Goal: Task Accomplishment & Management: Complete application form

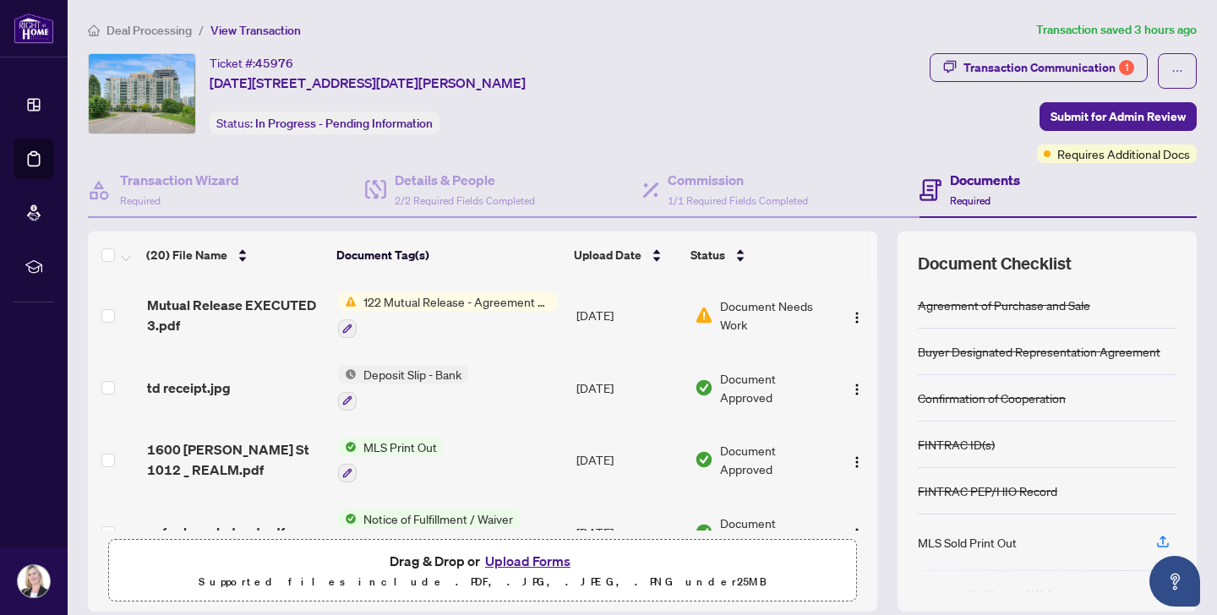
click at [441, 298] on span "122 Mutual Release - Agreement of Purchase and Sale" at bounding box center [457, 301] width 200 height 19
click at [266, 328] on span "Mutual Release EXECUTED 3.pdf" at bounding box center [235, 315] width 177 height 41
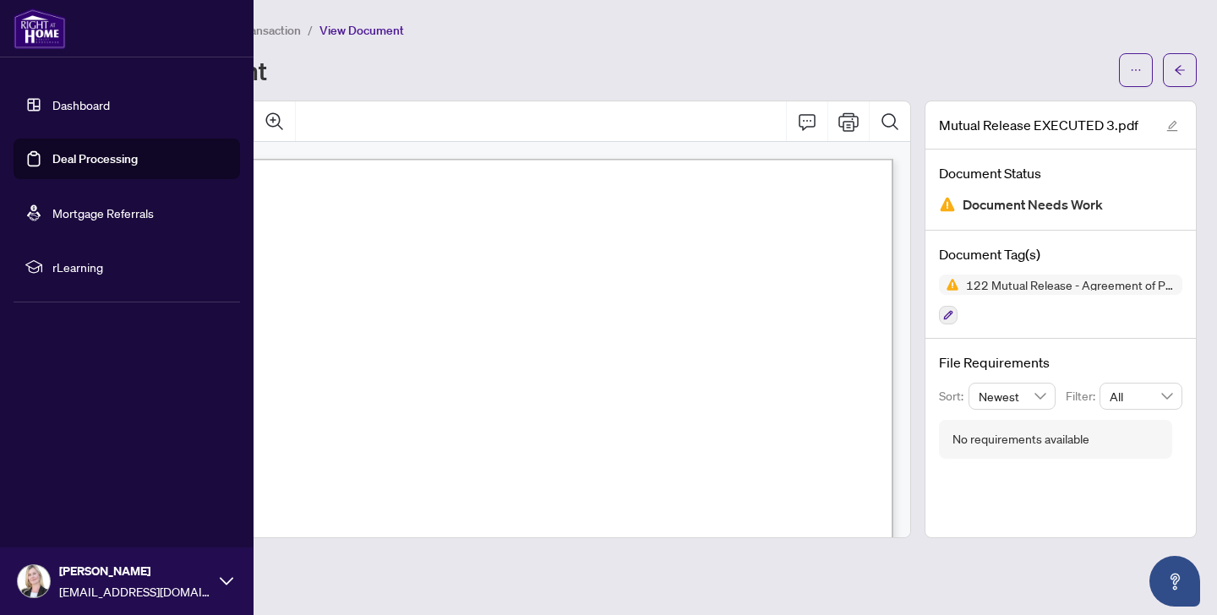
click at [90, 157] on link "Deal Processing" at bounding box center [94, 158] width 85 height 15
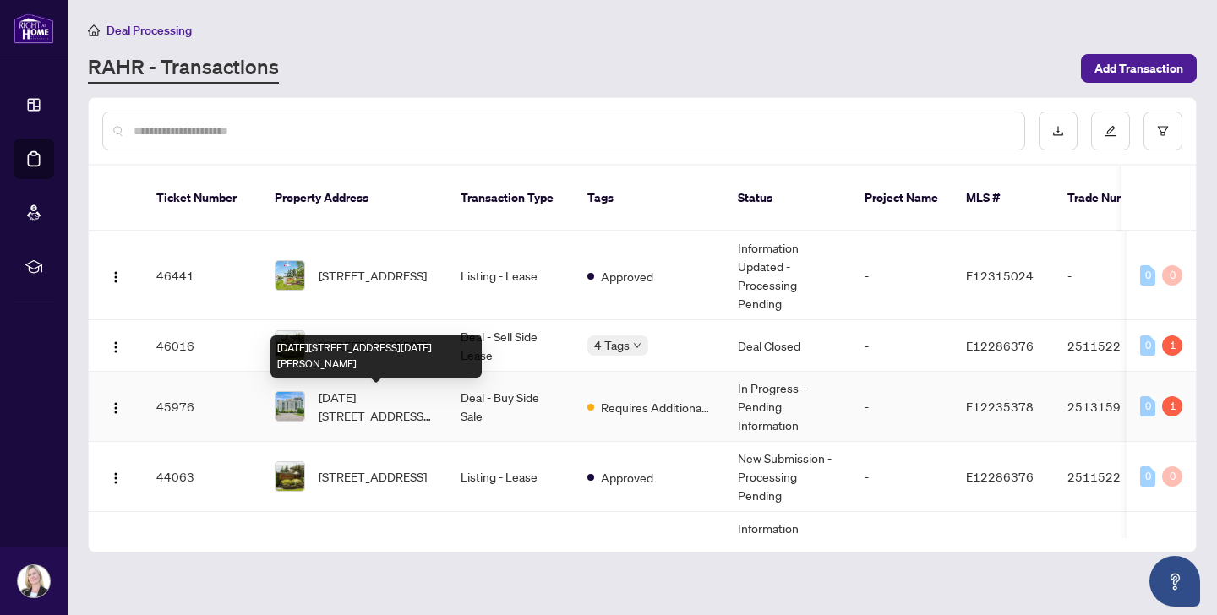
click at [357, 390] on span "[DATE][STREET_ADDRESS][DATE][PERSON_NAME]" at bounding box center [376, 406] width 115 height 37
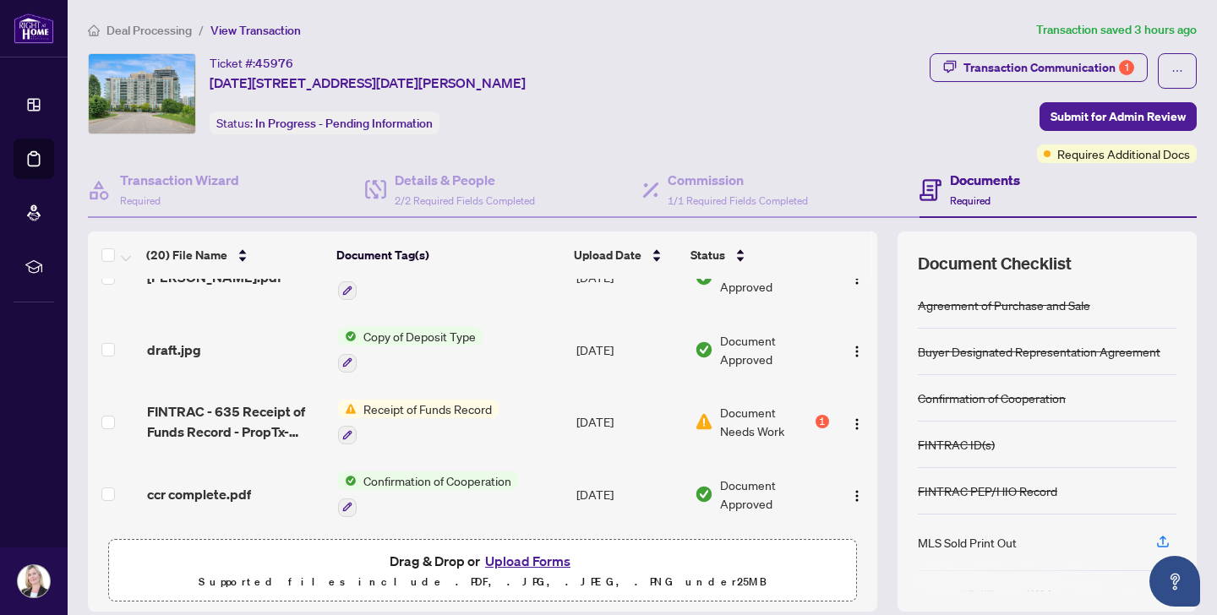
scroll to position [833, 0]
click at [357, 401] on span "Receipt of Funds Record" at bounding box center [428, 410] width 142 height 19
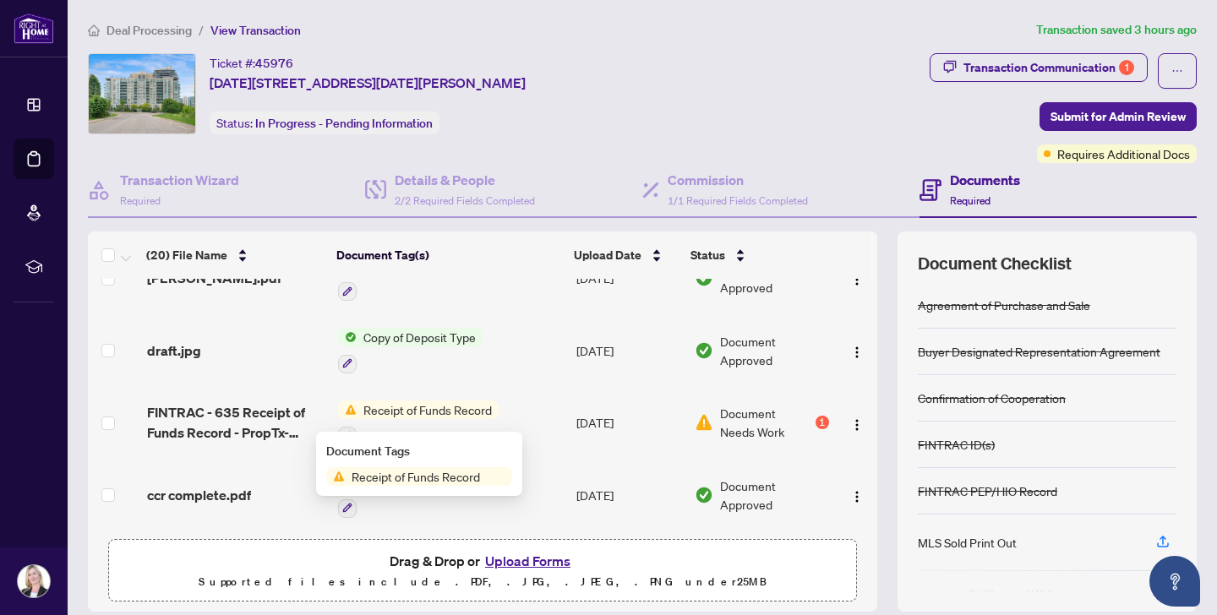
click at [385, 472] on span "Receipt of Funds Record" at bounding box center [416, 476] width 142 height 19
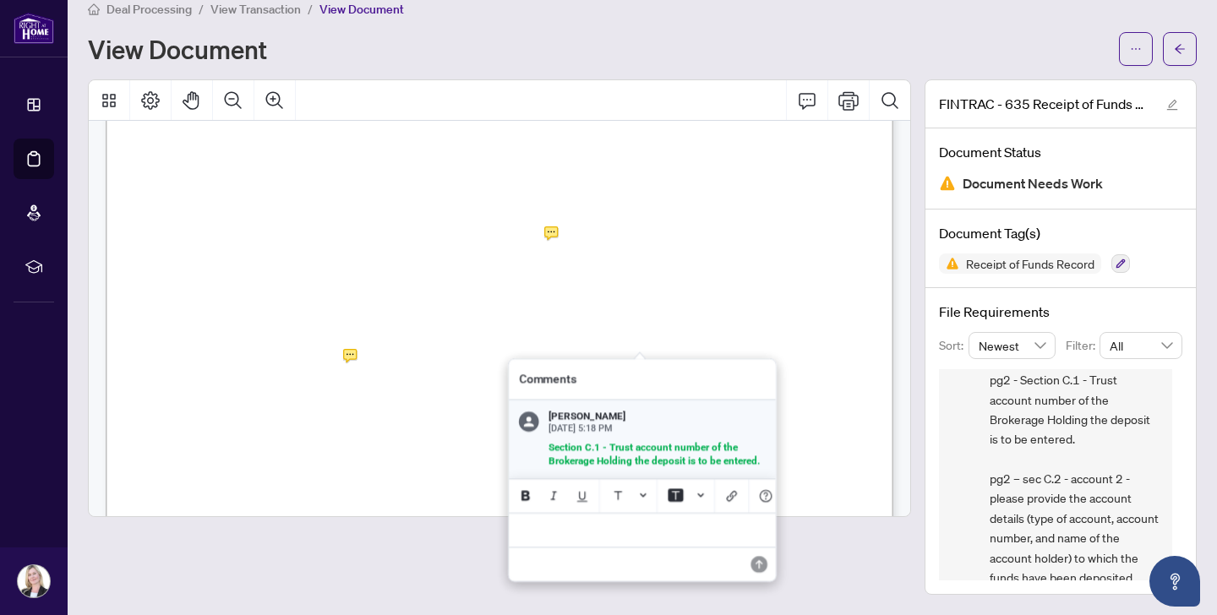
scroll to position [1119, 0]
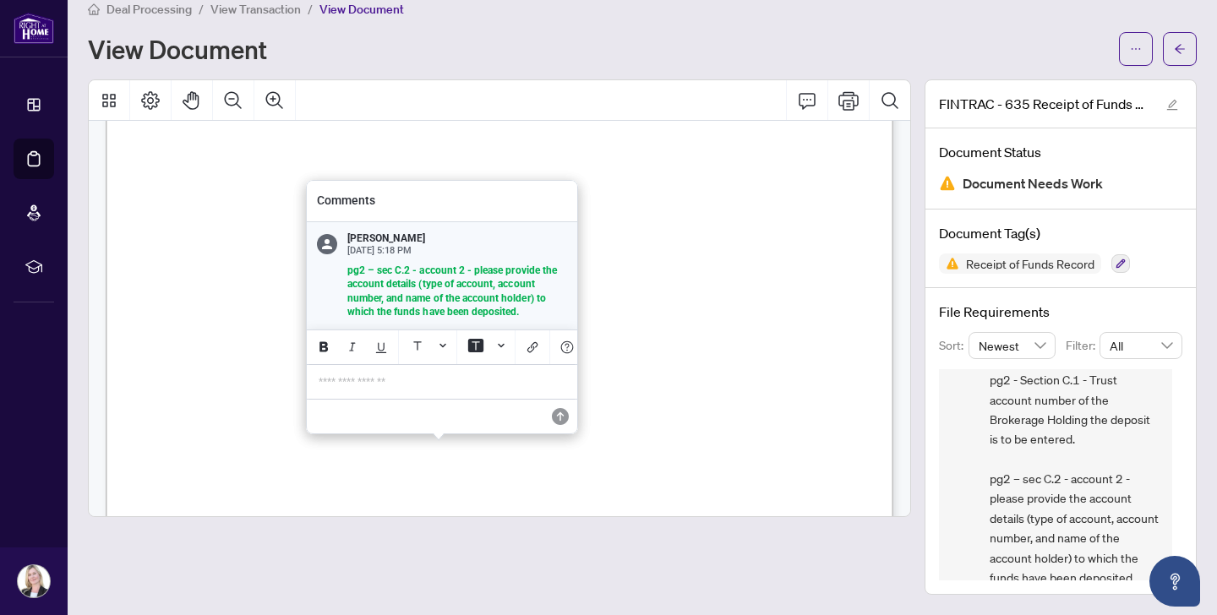
click at [330, 379] on p "**********" at bounding box center [442, 382] width 247 height 14
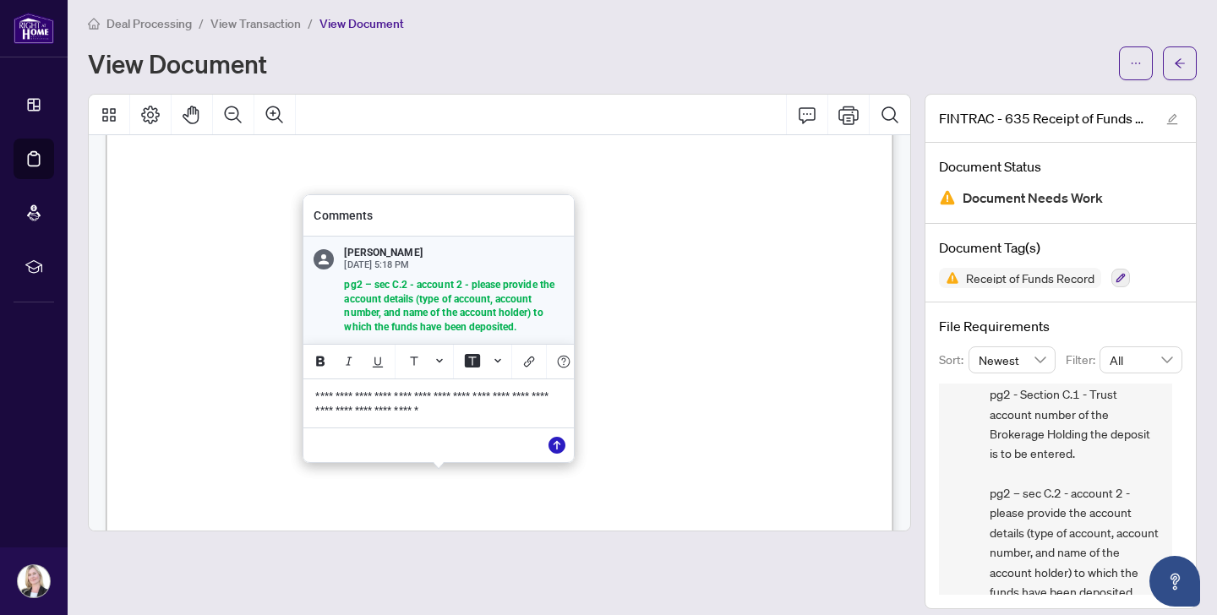
click at [559, 443] on icon "Save" at bounding box center [556, 445] width 17 height 17
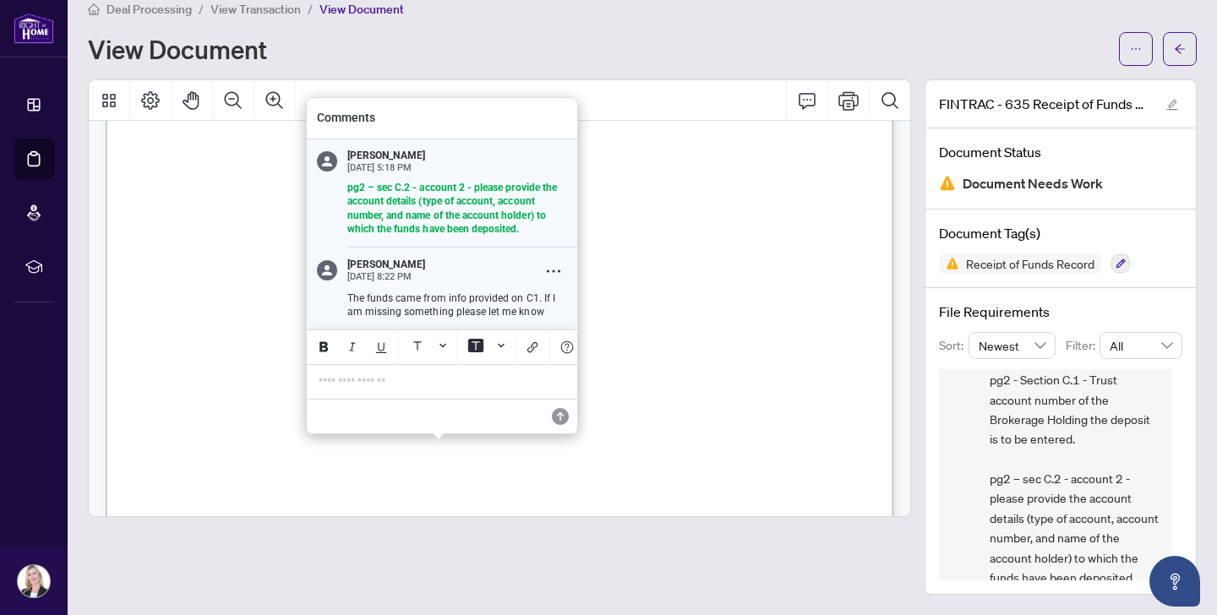
click at [556, 313] on p "The funds came from info provided on C1. If I am missing something please let m…" at bounding box center [457, 306] width 220 height 28
click at [365, 379] on p "**********" at bounding box center [442, 382] width 247 height 14
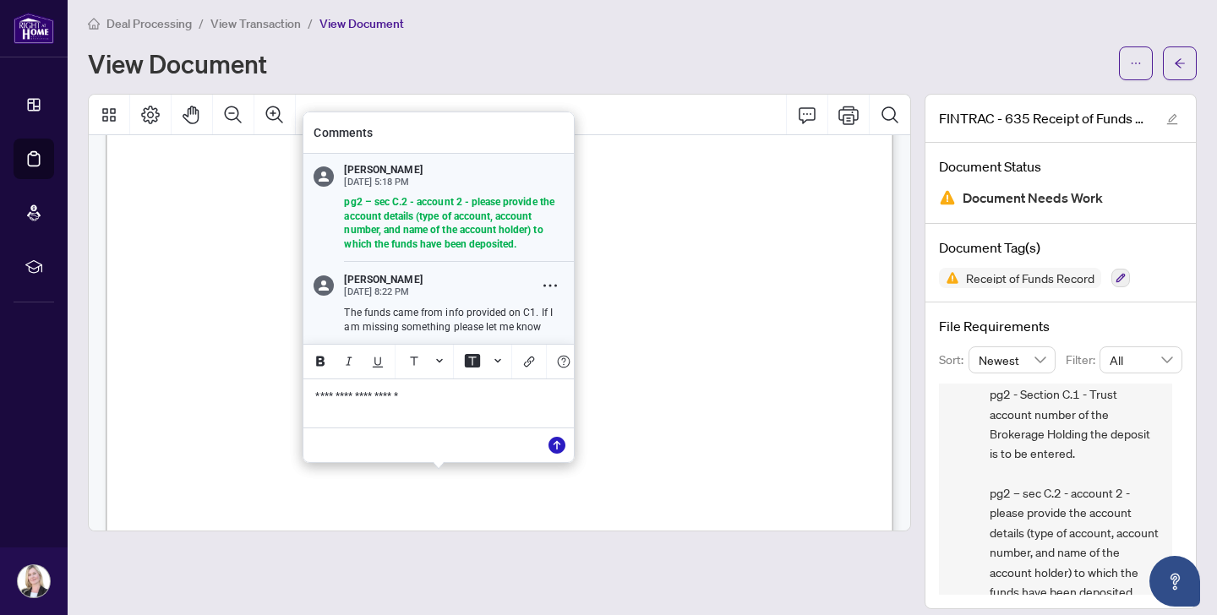
click at [554, 445] on icon "Save" at bounding box center [556, 445] width 17 height 17
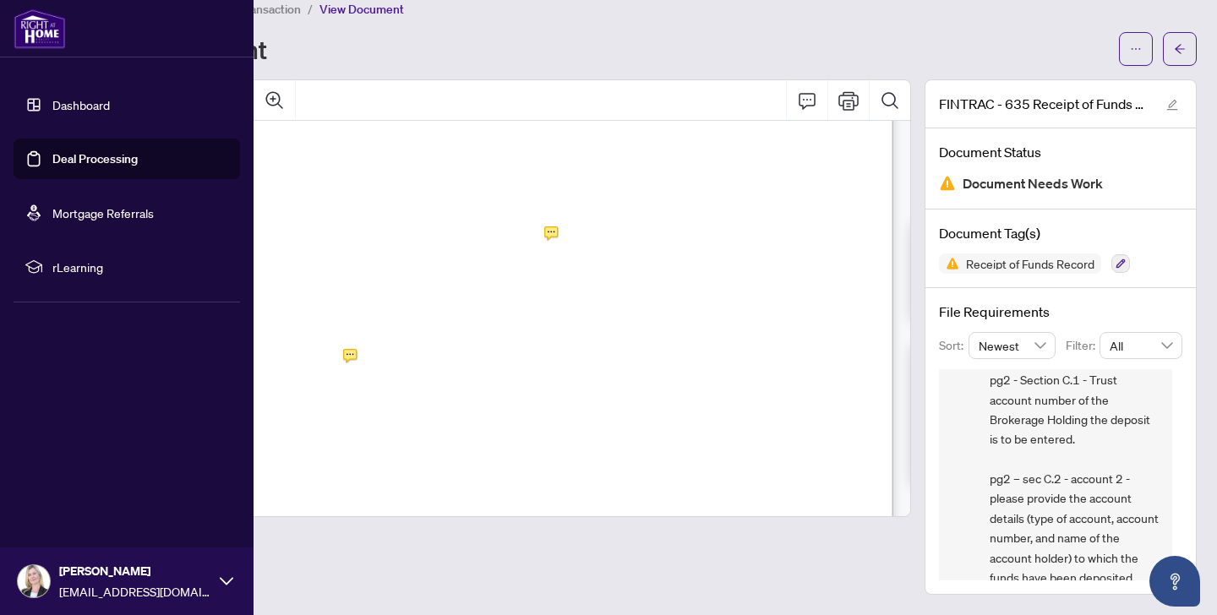
click at [71, 159] on link "Deal Processing" at bounding box center [94, 158] width 85 height 15
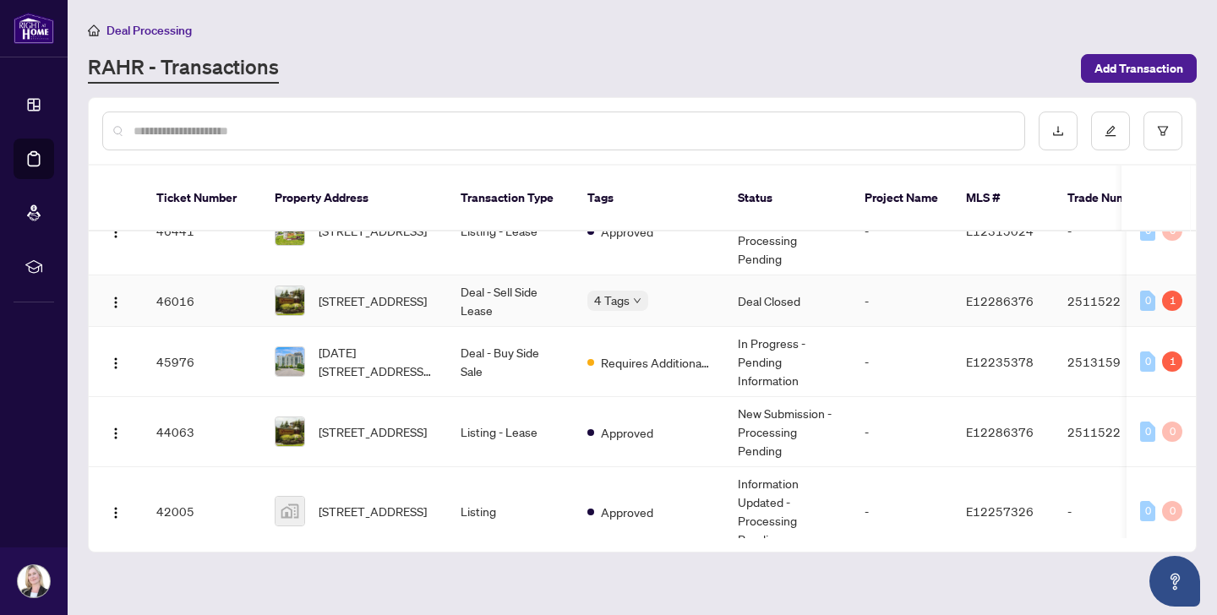
scroll to position [42, 0]
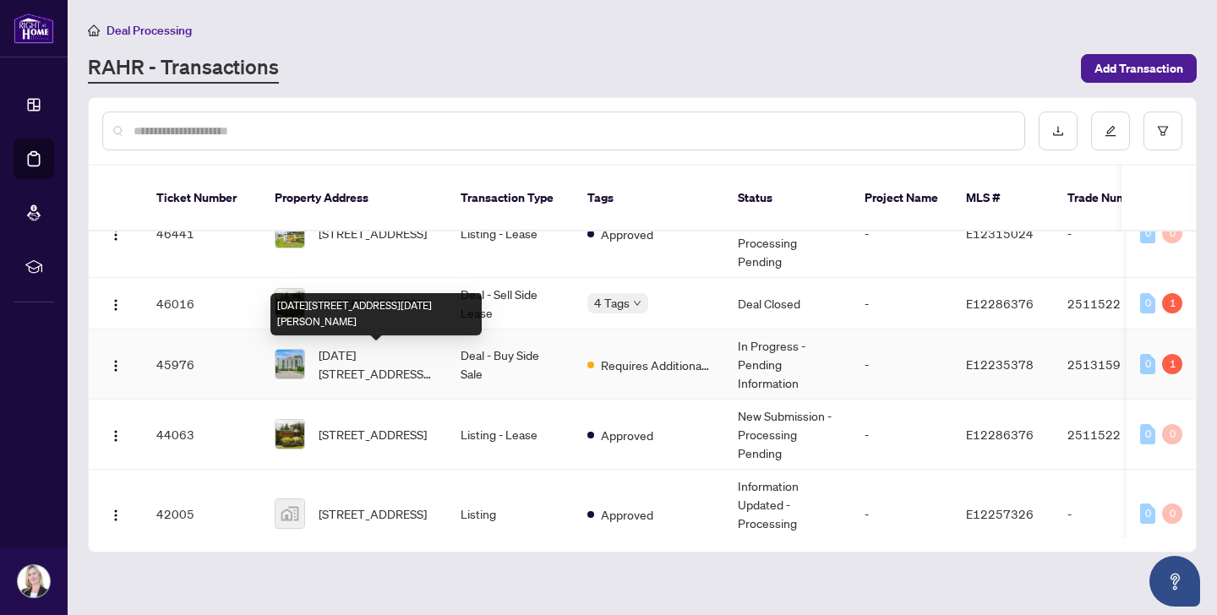
click at [419, 365] on span "[DATE][STREET_ADDRESS][DATE][PERSON_NAME]" at bounding box center [376, 364] width 115 height 37
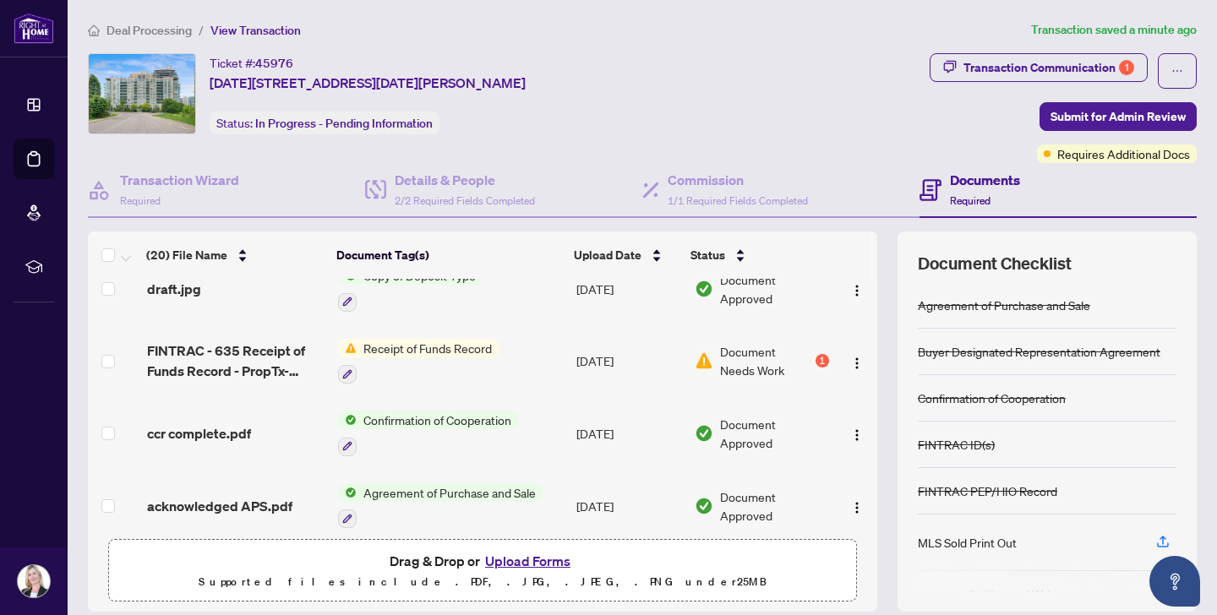
scroll to position [899, 0]
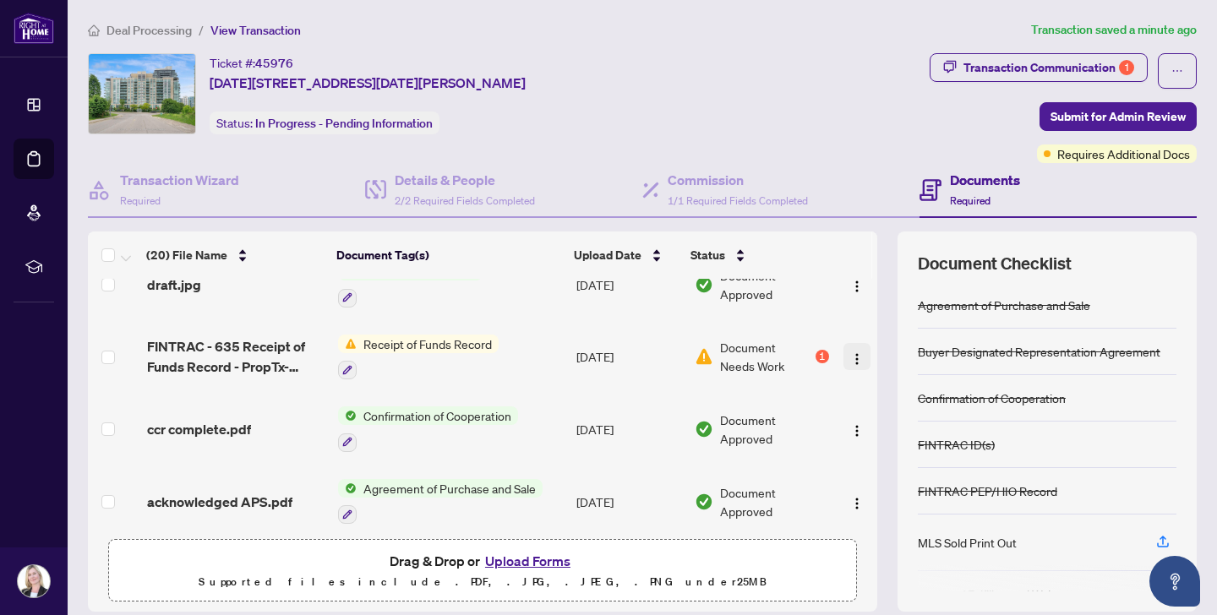
click at [854, 352] on img "button" at bounding box center [857, 359] width 14 height 14
click at [699, 347] on img at bounding box center [704, 356] width 19 height 19
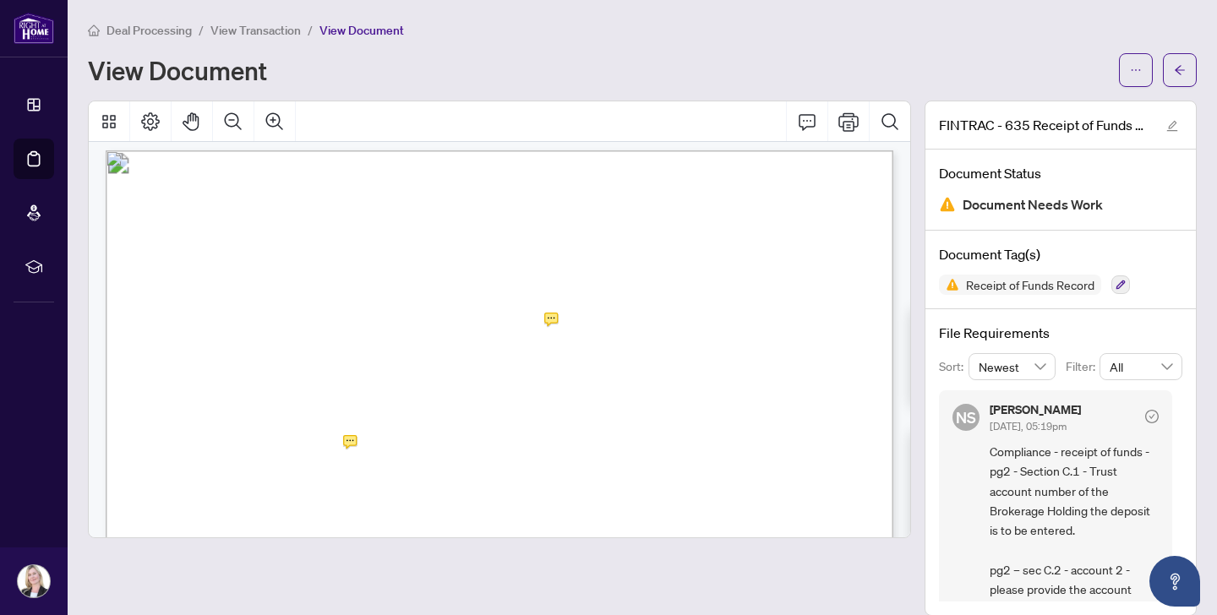
scroll to position [1061, 0]
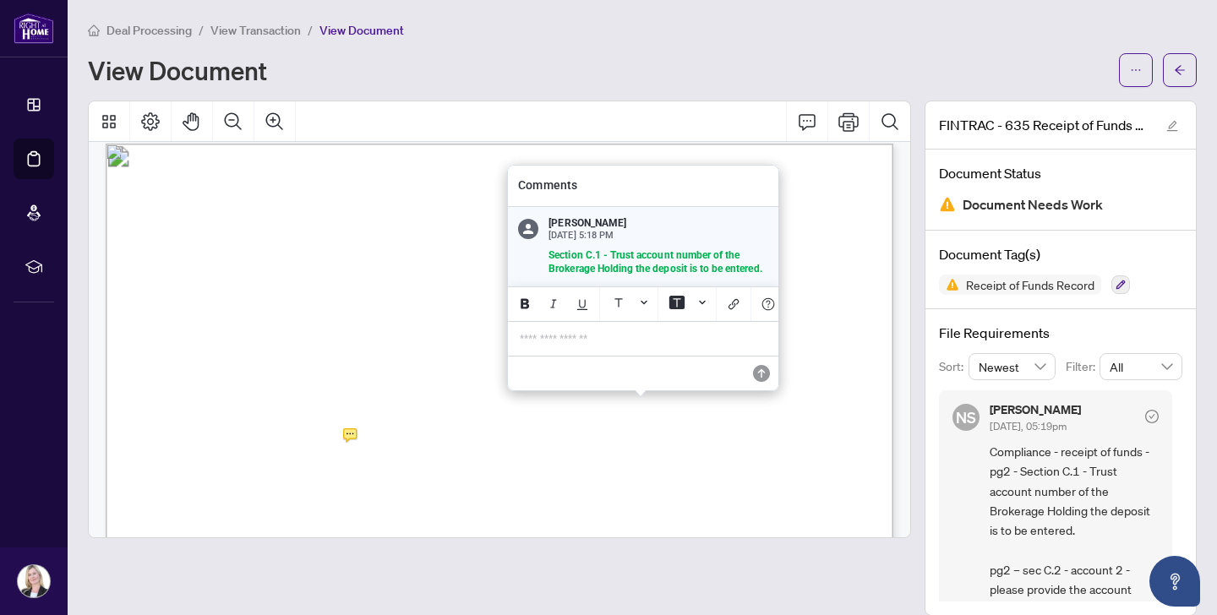
click at [528, 343] on p "**********" at bounding box center [643, 339] width 247 height 14
click at [760, 371] on icon "Save" at bounding box center [761, 373] width 17 height 17
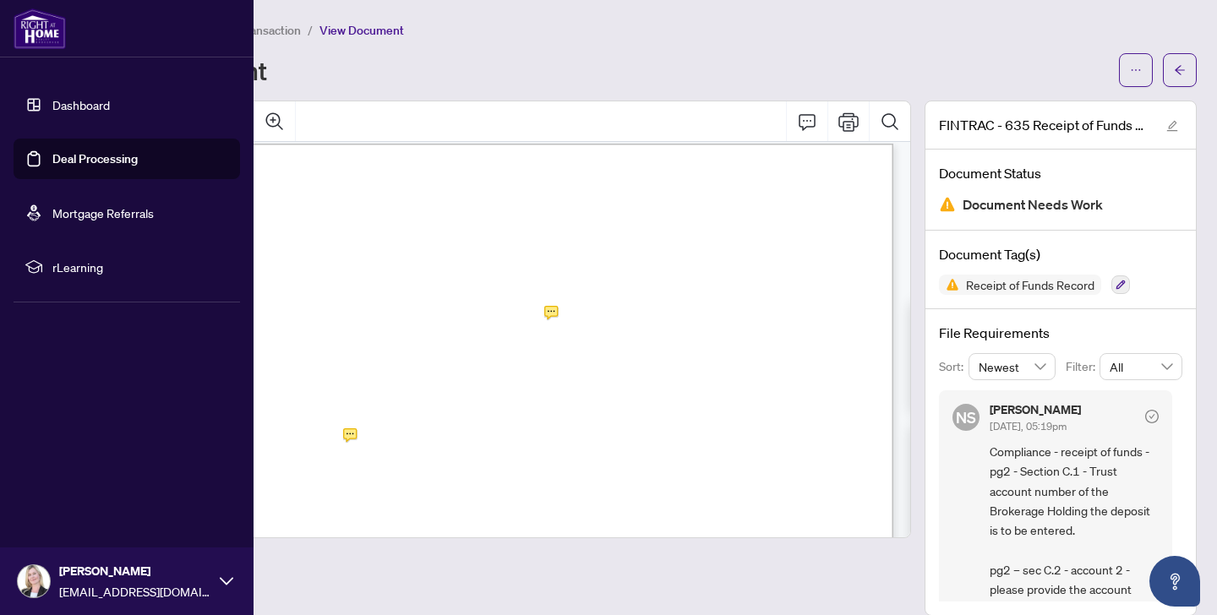
click at [90, 154] on link "Deal Processing" at bounding box center [94, 158] width 85 height 15
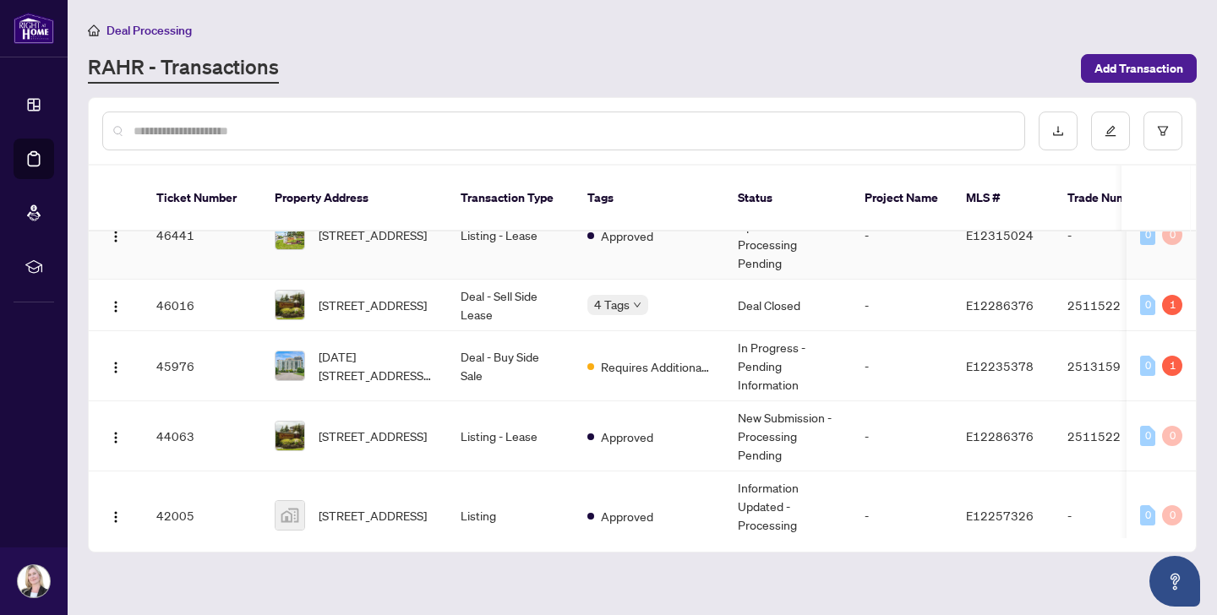
scroll to position [46, 0]
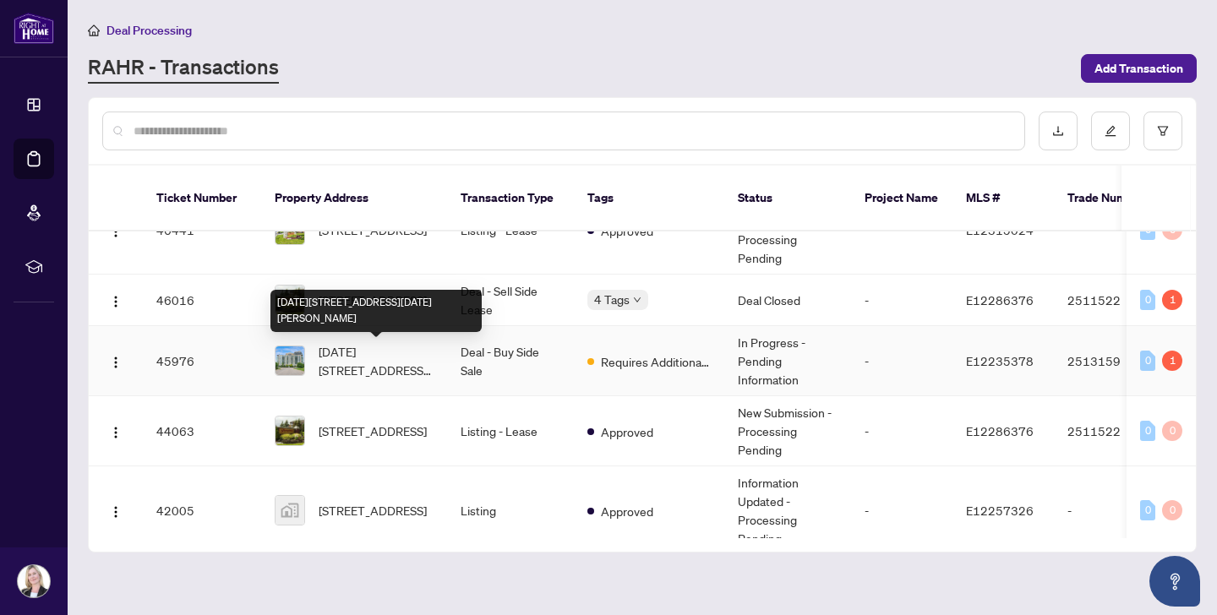
click at [407, 356] on span "[DATE][STREET_ADDRESS][DATE][PERSON_NAME]" at bounding box center [376, 360] width 115 height 37
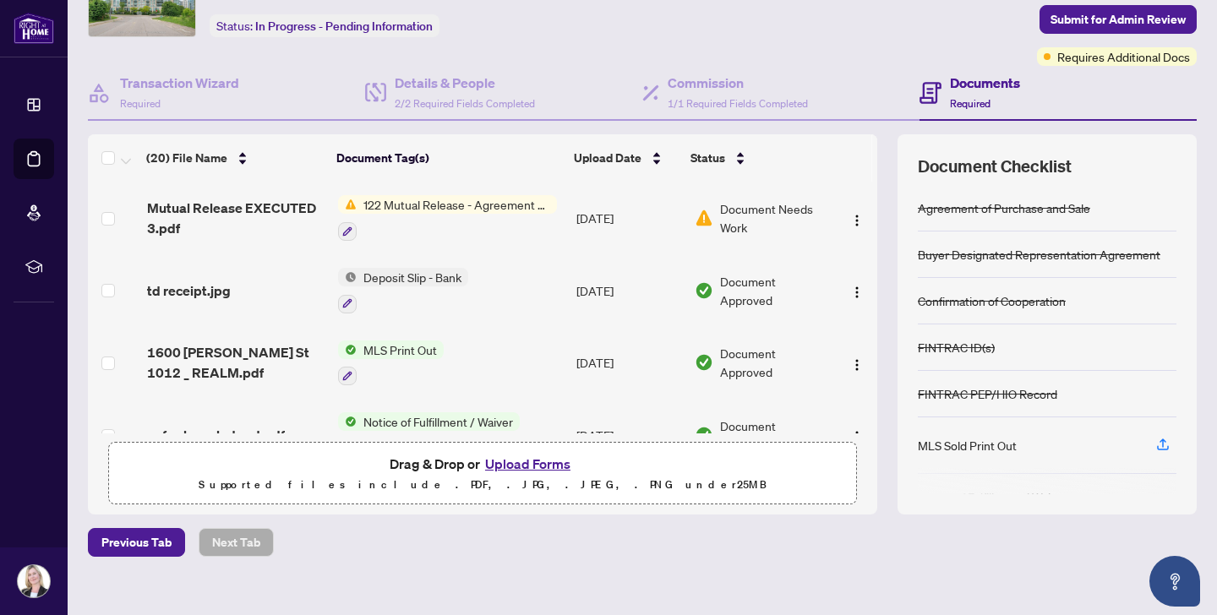
scroll to position [99, 0]
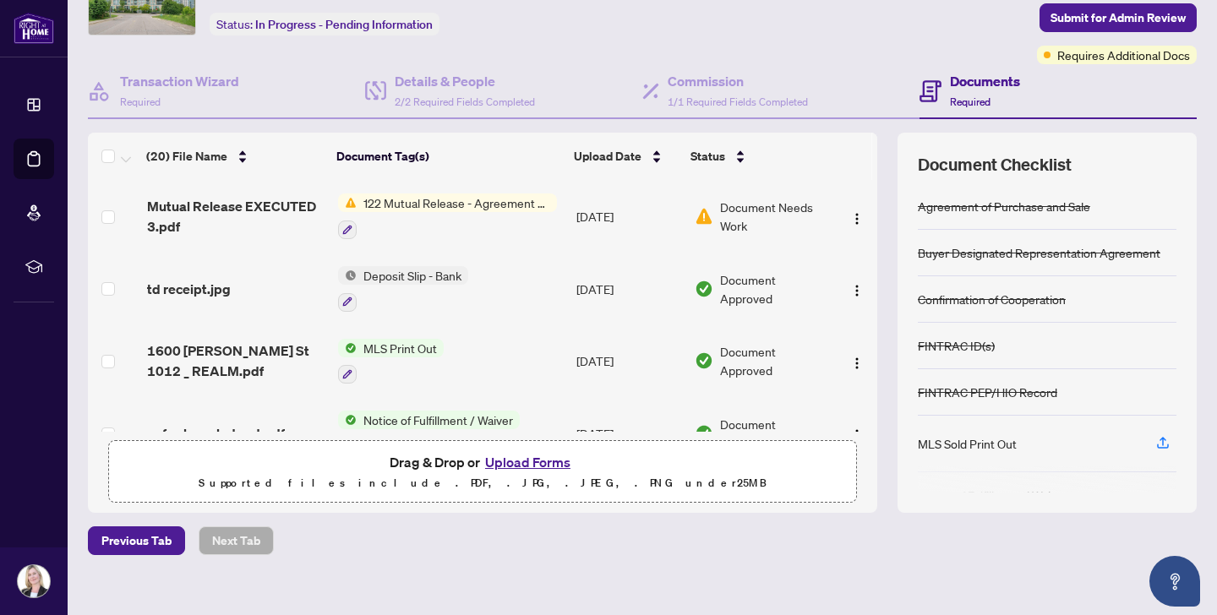
click at [414, 199] on span "122 Mutual Release - Agreement of Purchase and Sale" at bounding box center [457, 203] width 200 height 19
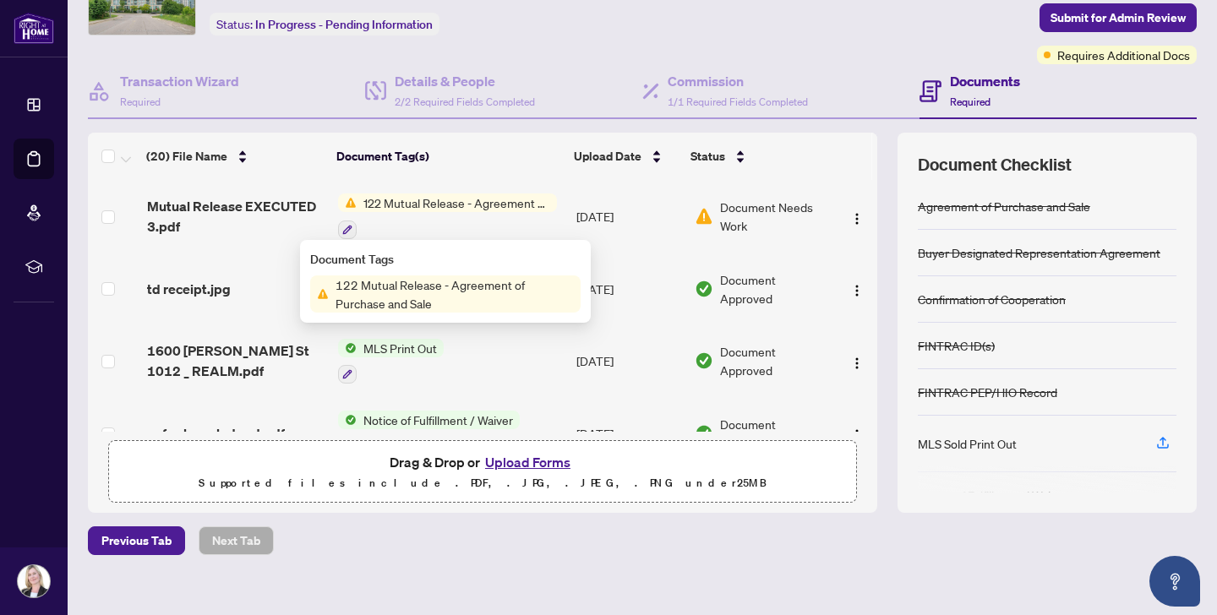
click at [399, 293] on span "122 Mutual Release - Agreement of Purchase and Sale" at bounding box center [455, 293] width 252 height 37
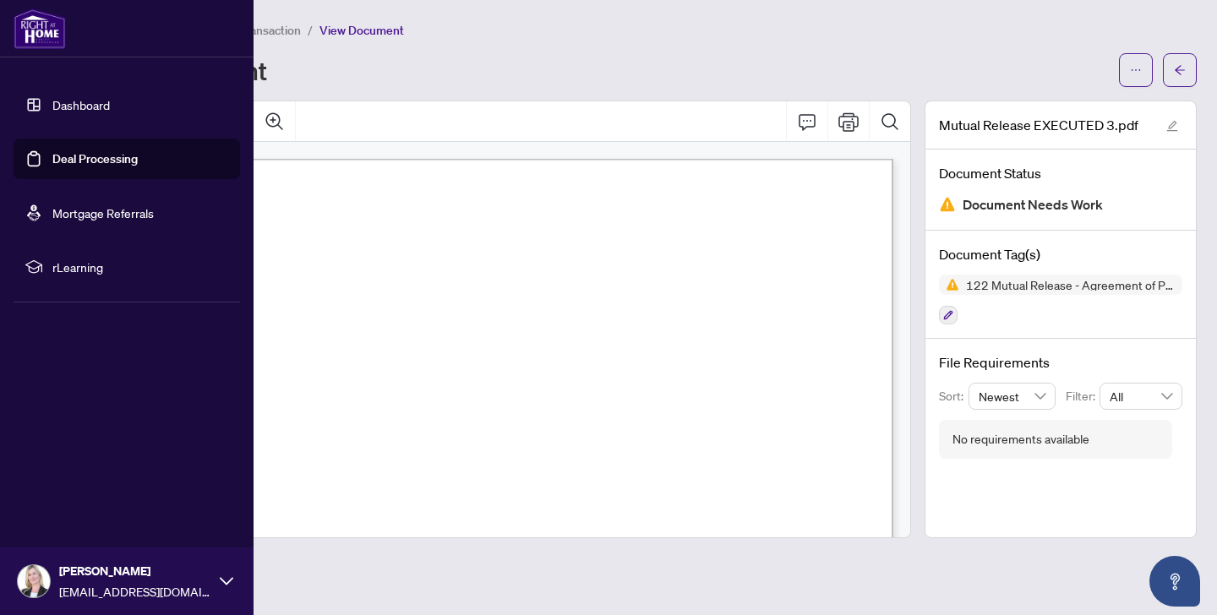
click at [73, 153] on link "Deal Processing" at bounding box center [94, 158] width 85 height 15
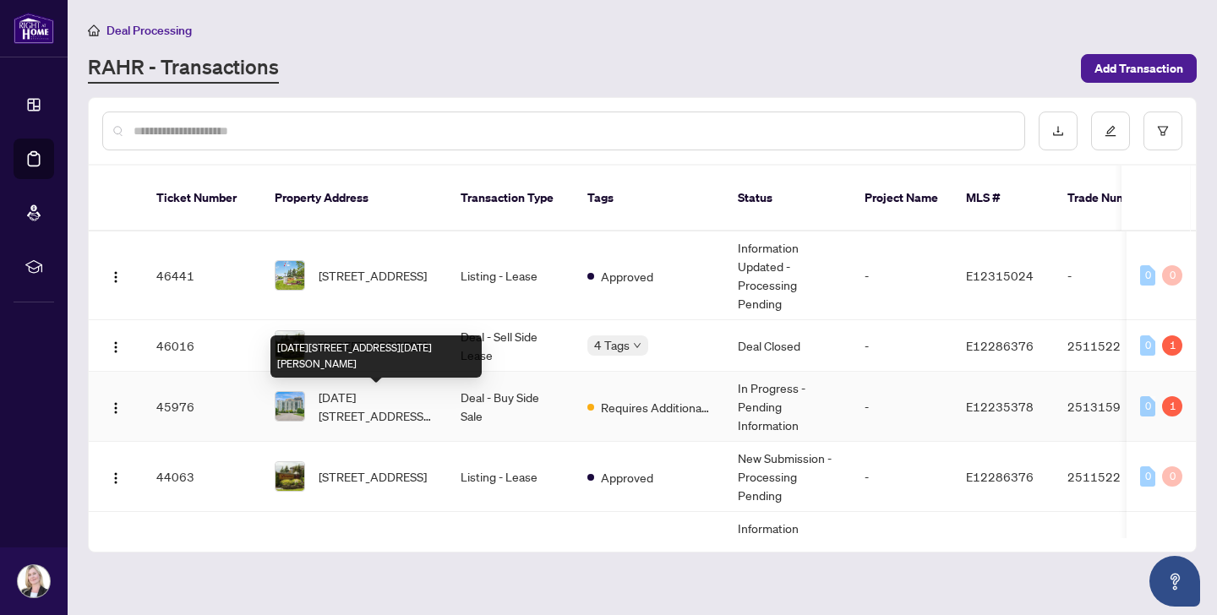
click at [351, 400] on span "[DATE][STREET_ADDRESS][DATE][PERSON_NAME]" at bounding box center [376, 406] width 115 height 37
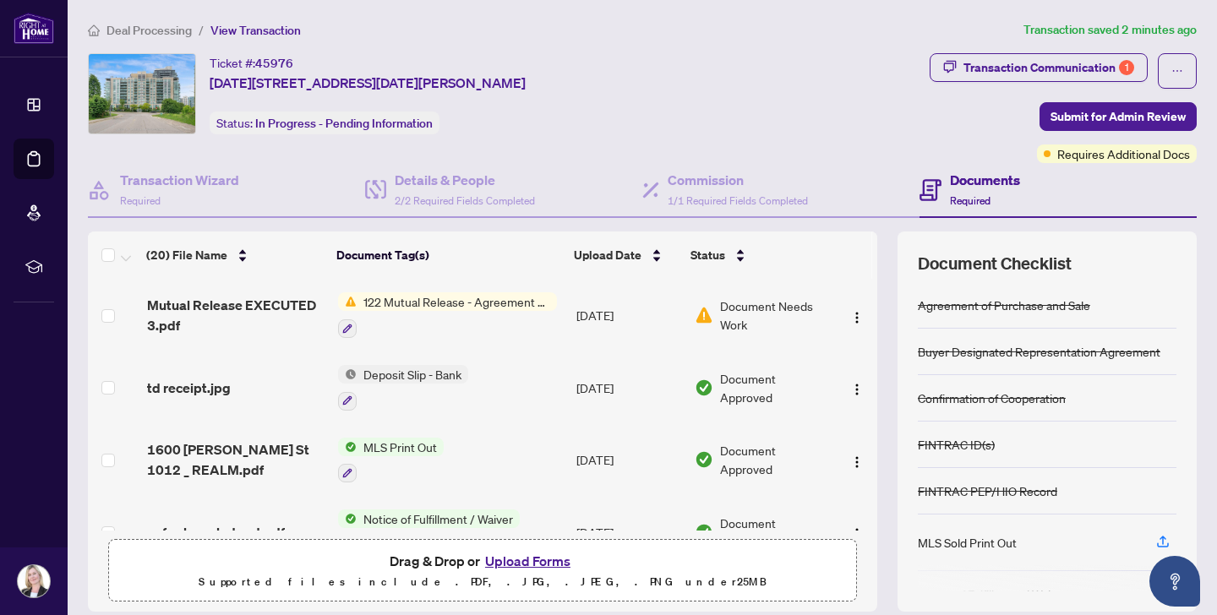
click at [522, 562] on button "Upload Forms" at bounding box center [527, 561] width 95 height 22
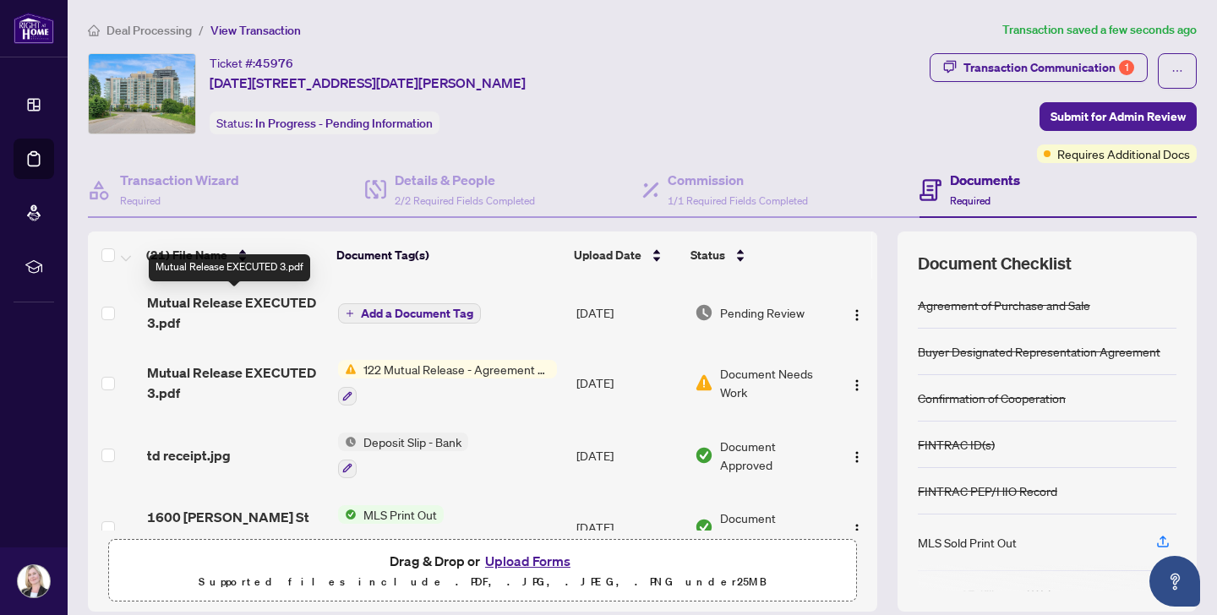
click at [271, 297] on span "Mutual Release EXECUTED 3.pdf" at bounding box center [235, 312] width 177 height 41
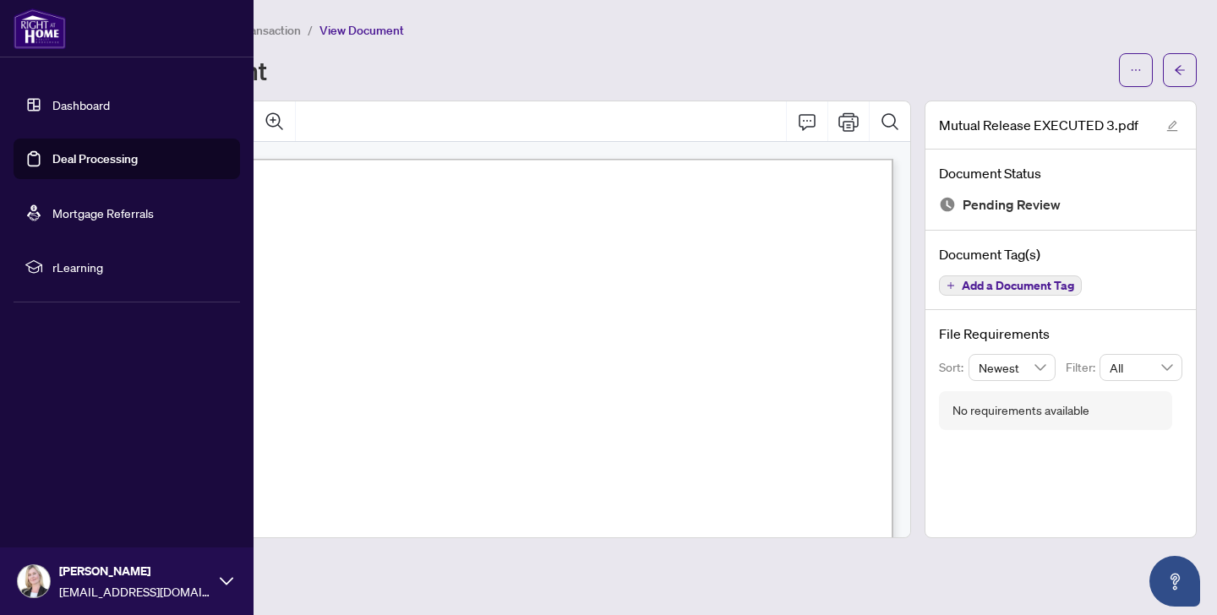
click at [71, 159] on link "Deal Processing" at bounding box center [94, 158] width 85 height 15
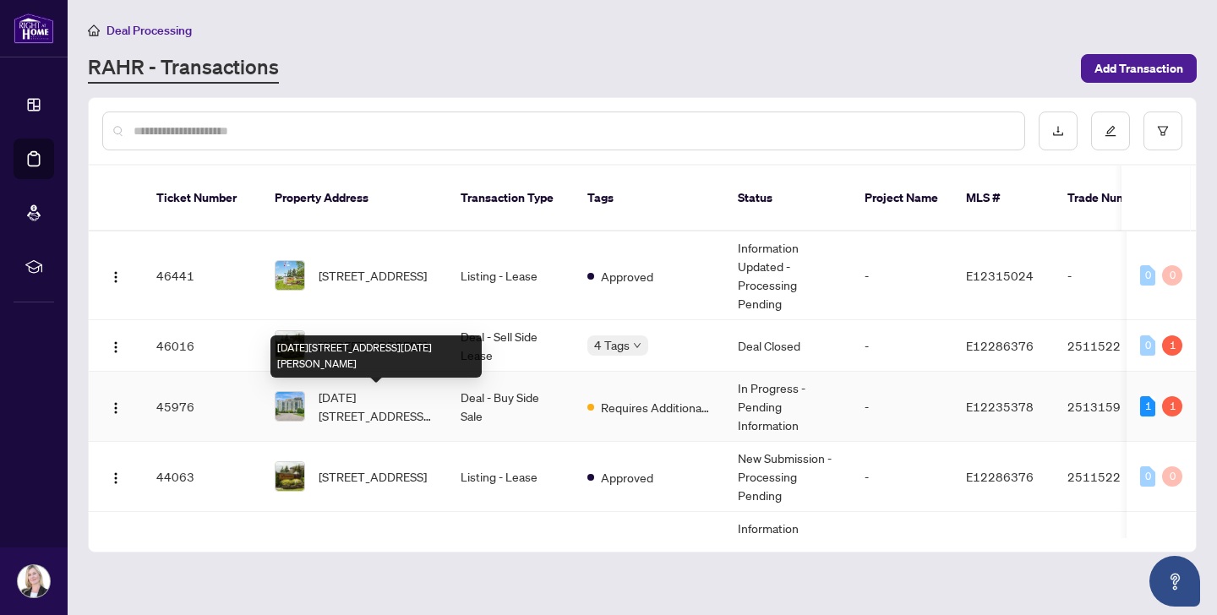
click at [349, 395] on span "[DATE][STREET_ADDRESS][DATE][PERSON_NAME]" at bounding box center [376, 406] width 115 height 37
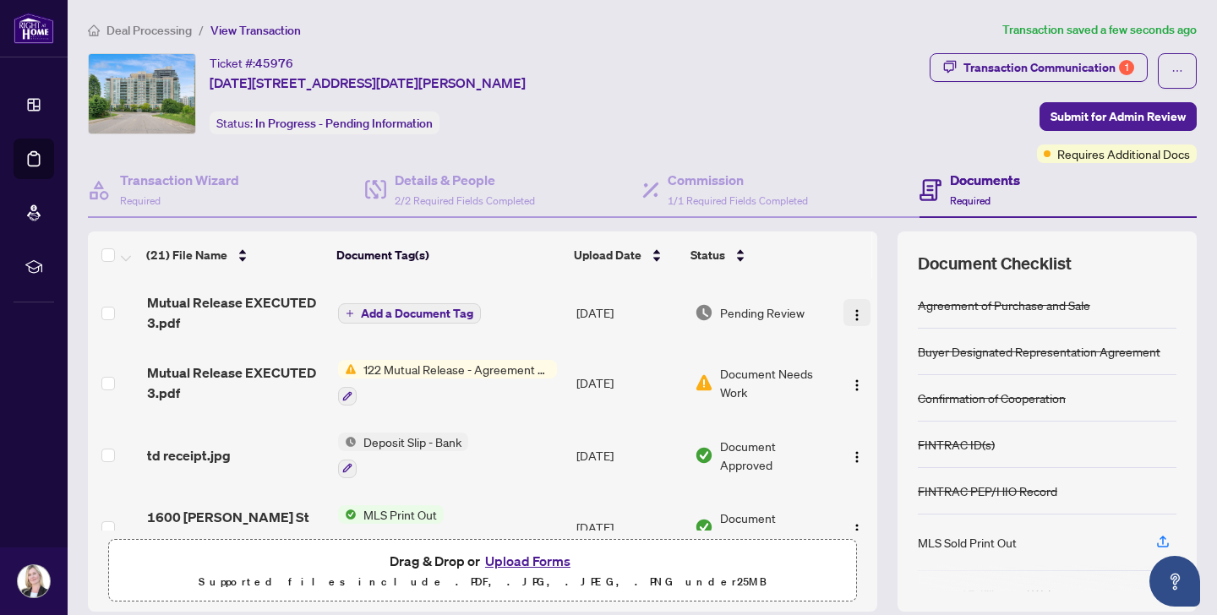
click at [854, 308] on img "button" at bounding box center [857, 315] width 14 height 14
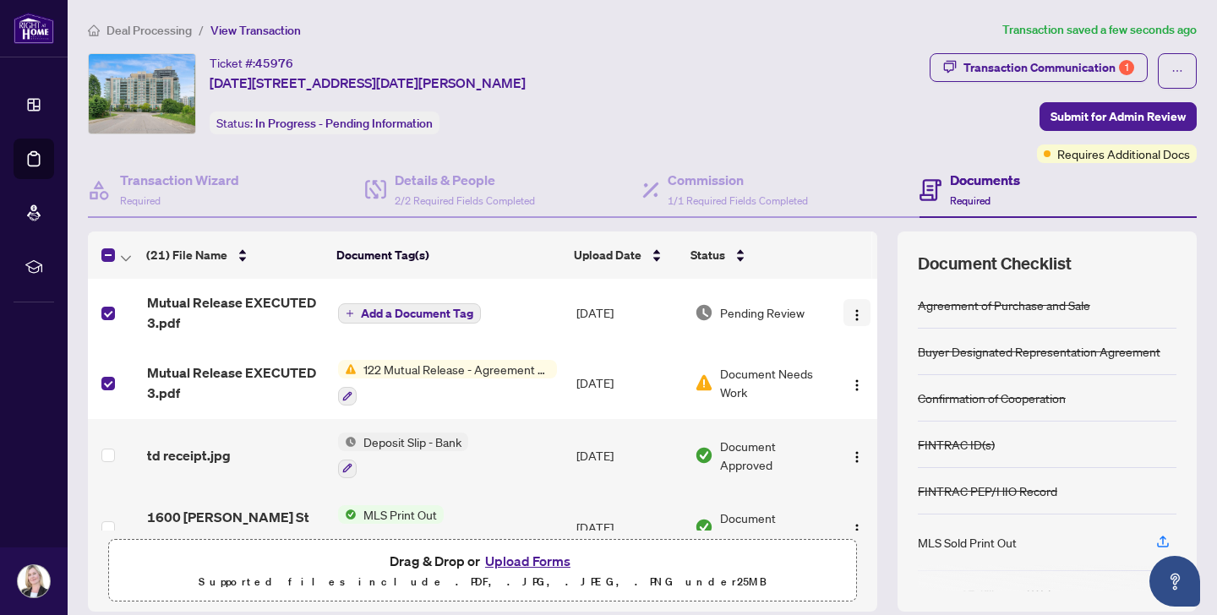
click at [850, 313] on img "button" at bounding box center [857, 315] width 14 height 14
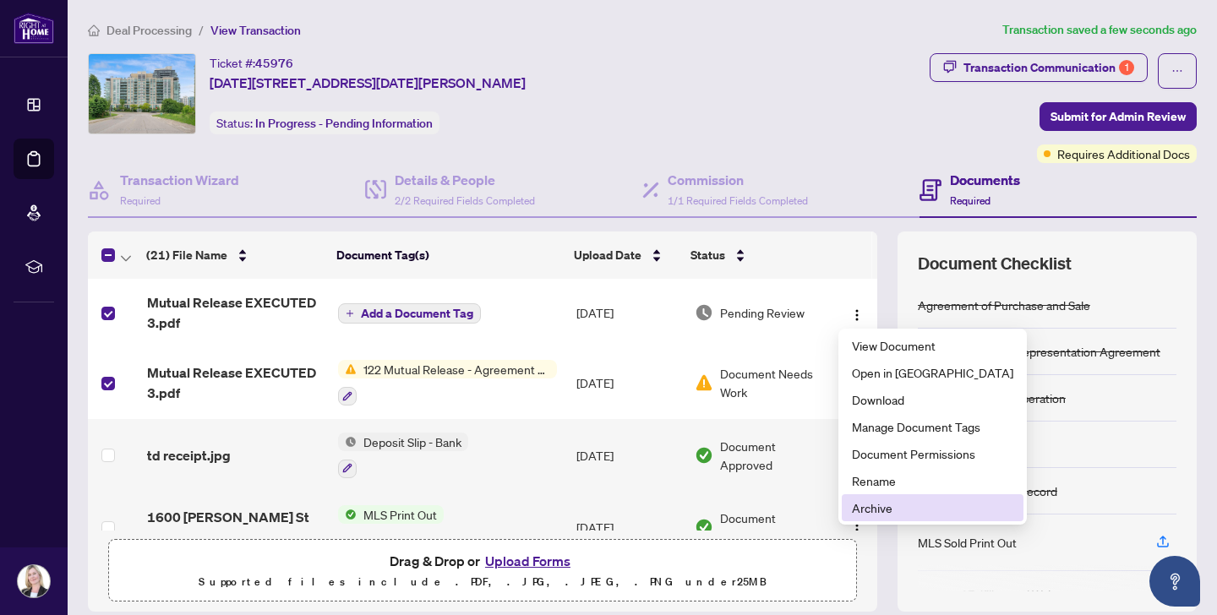
click at [871, 509] on span "Archive" at bounding box center [932, 508] width 161 height 19
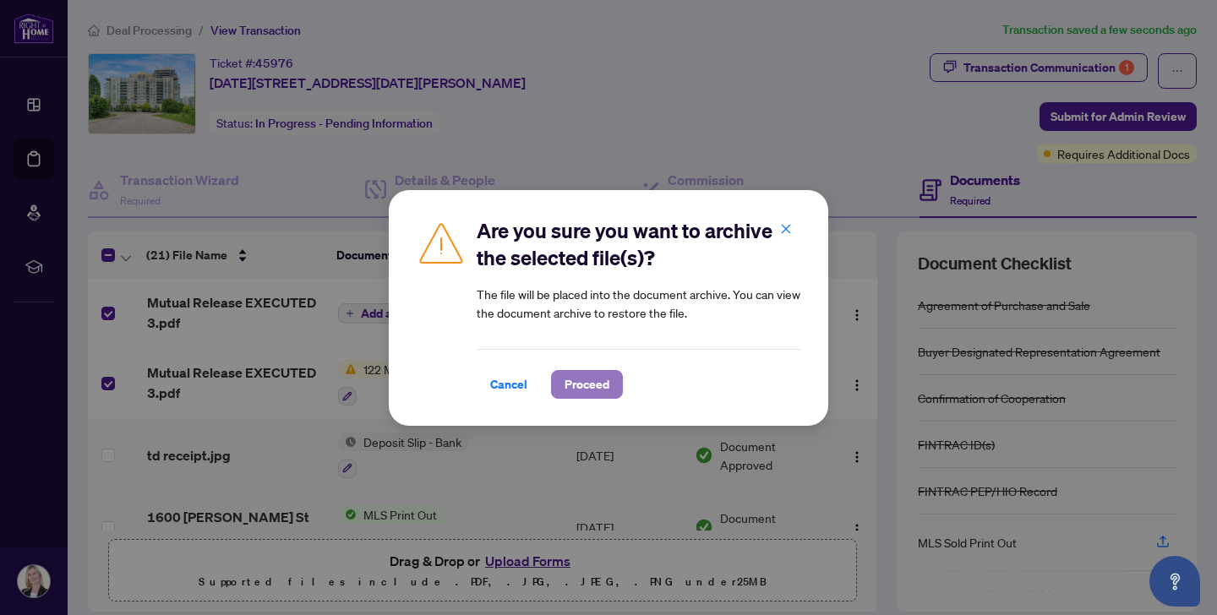
click at [586, 384] on span "Proceed" at bounding box center [587, 384] width 45 height 27
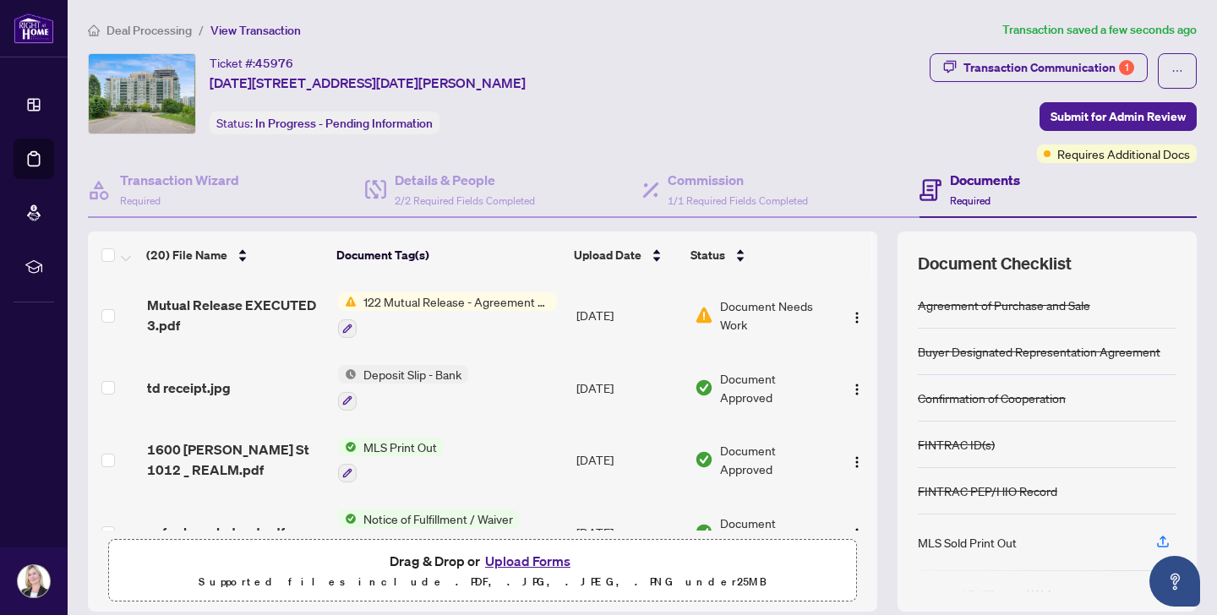
click at [530, 564] on button "Upload Forms" at bounding box center [527, 561] width 95 height 22
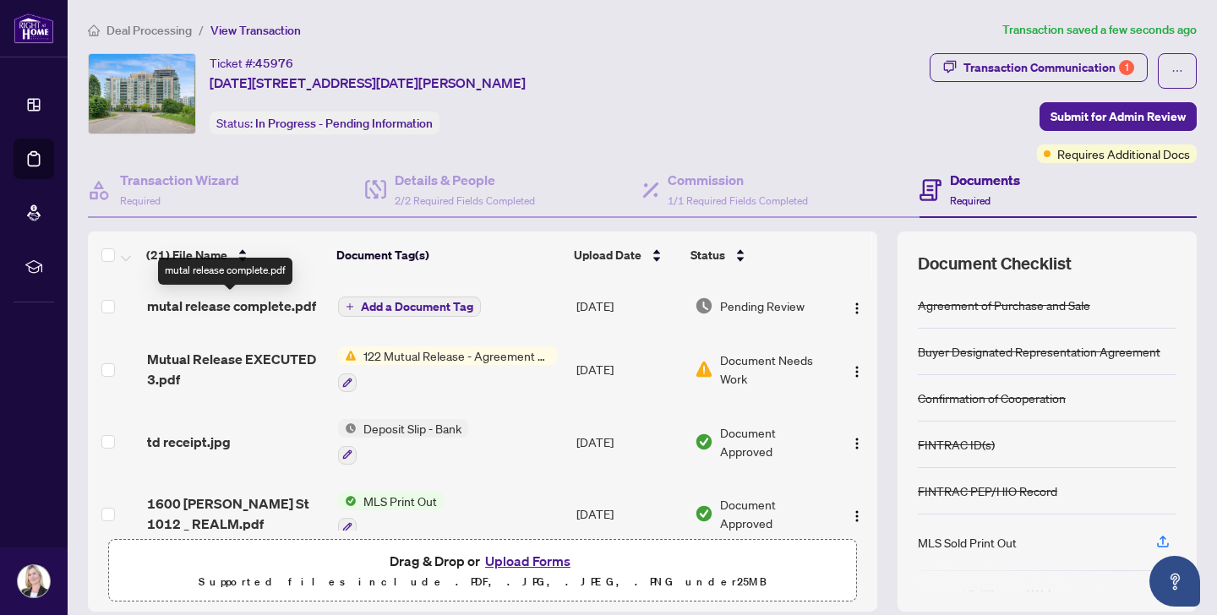
click at [198, 301] on span "mutal release complete.pdf" at bounding box center [231, 306] width 169 height 20
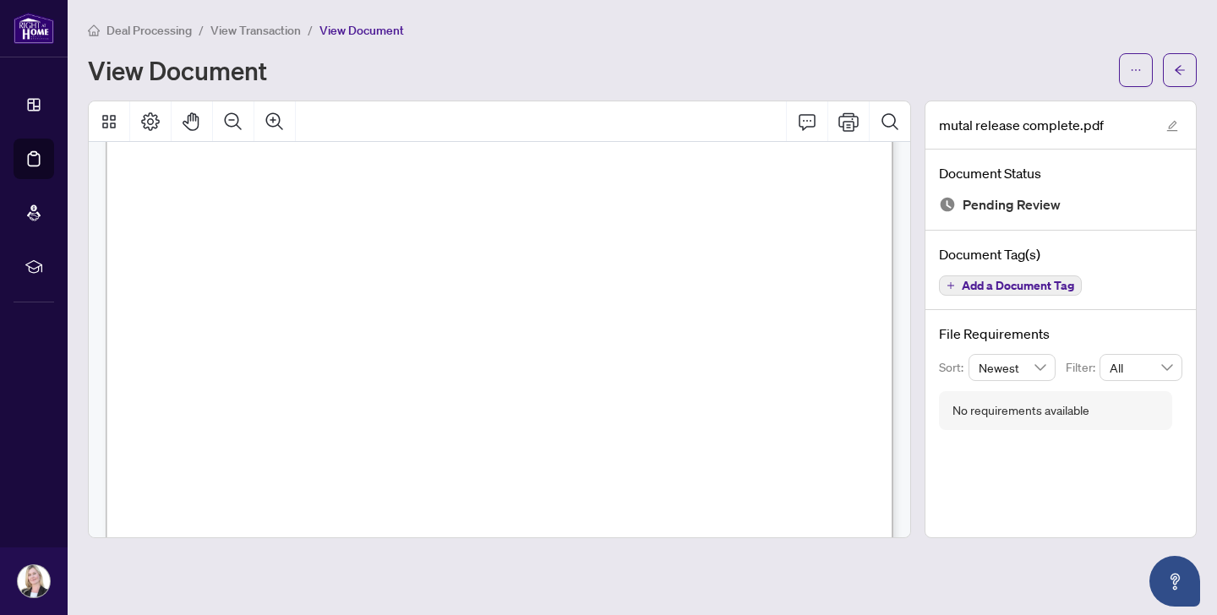
scroll to position [659, 0]
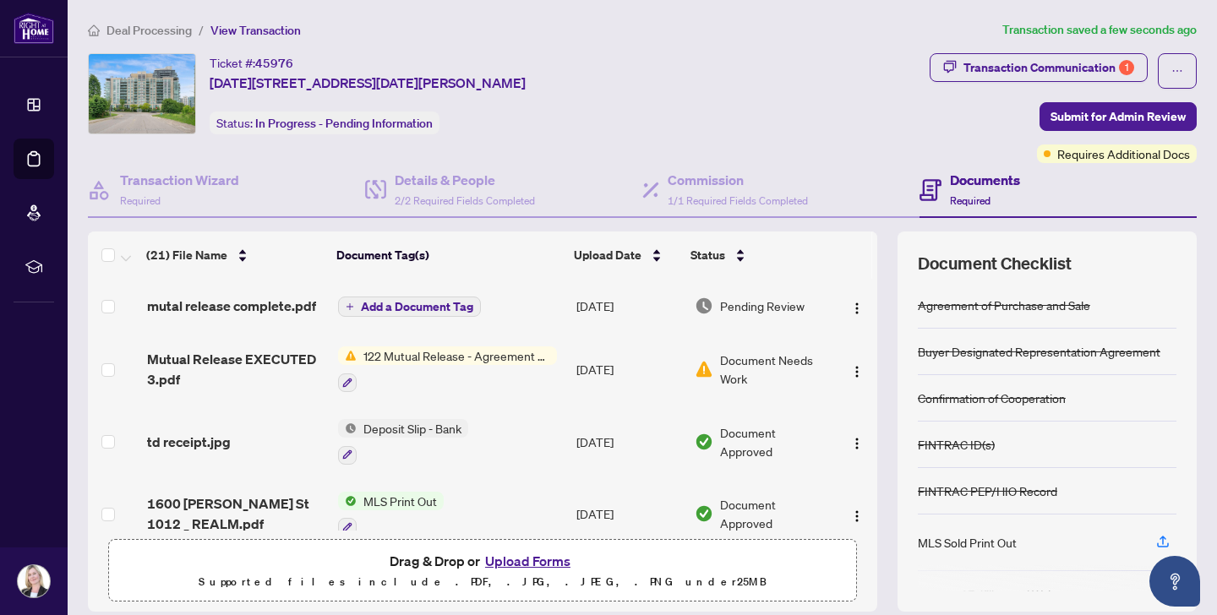
click at [386, 302] on span "Add a Document Tag" at bounding box center [417, 307] width 112 height 12
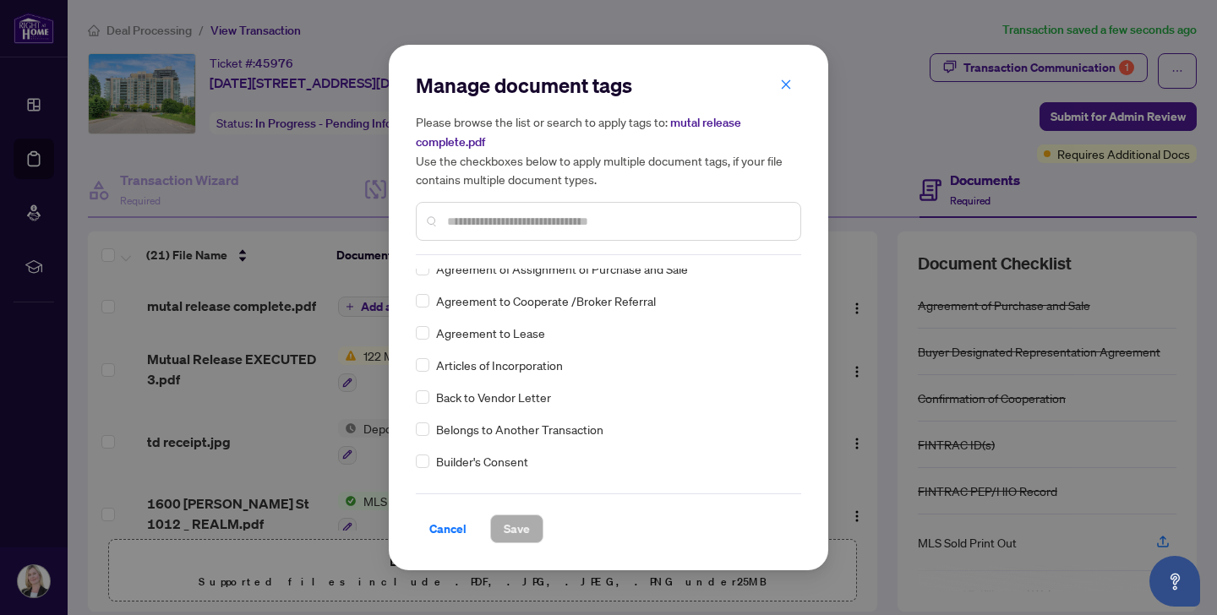
scroll to position [434, 0]
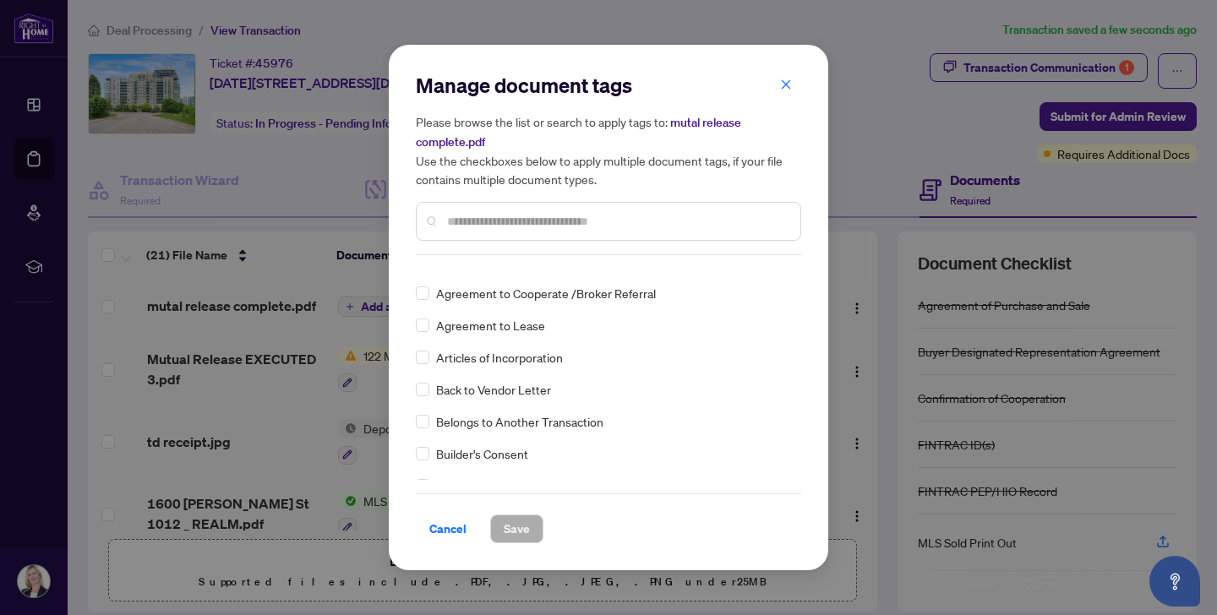
click at [447, 217] on input "text" at bounding box center [617, 221] width 340 height 19
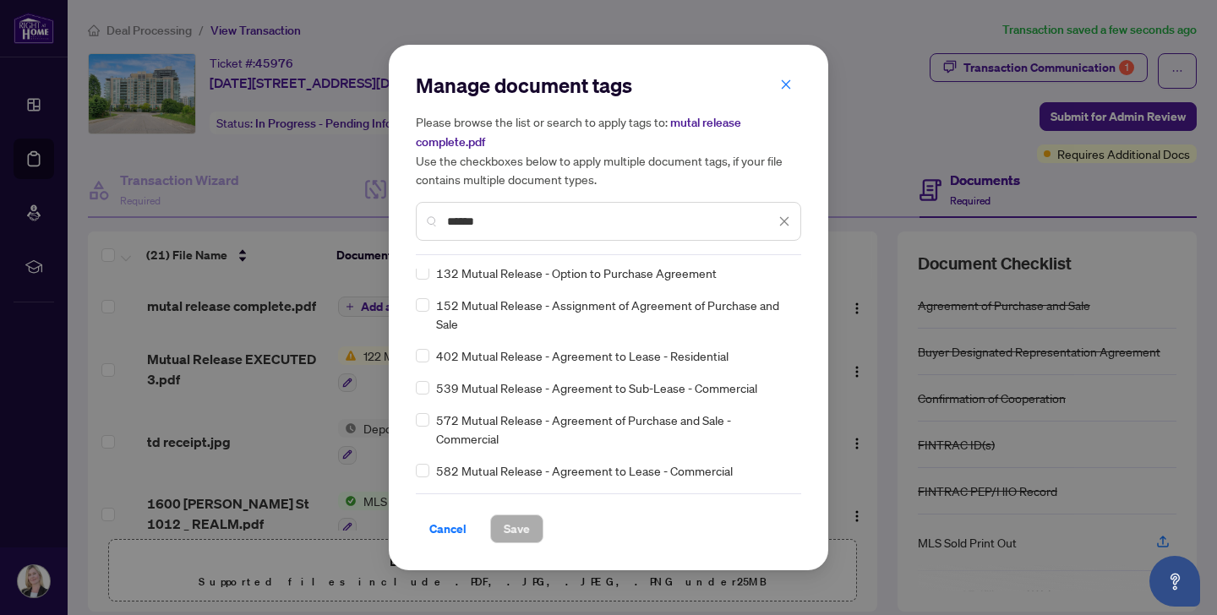
scroll to position [0, 0]
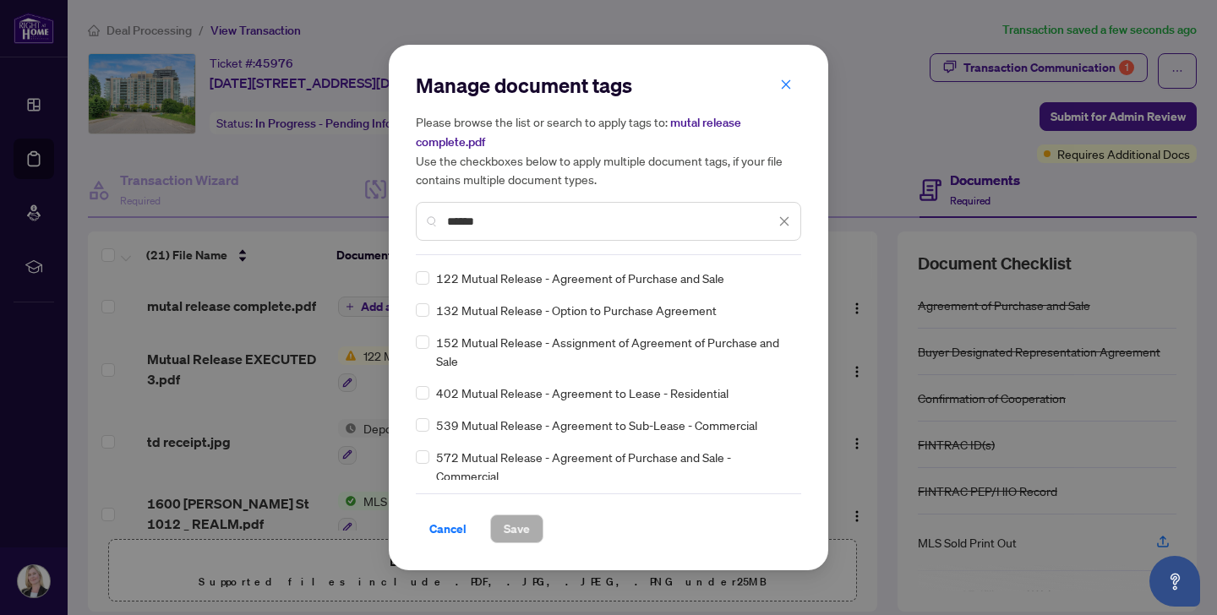
type input "******"
click at [506, 529] on span "Save" at bounding box center [517, 528] width 26 height 27
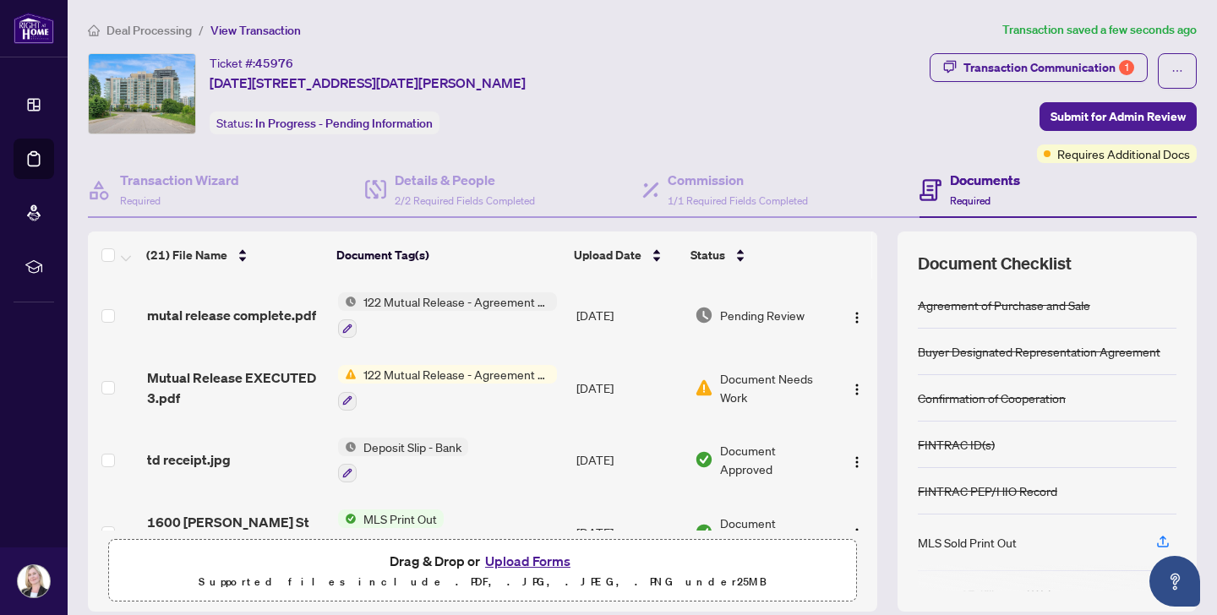
click at [375, 368] on span "122 Mutual Release - Agreement of Purchase and Sale" at bounding box center [457, 374] width 200 height 19
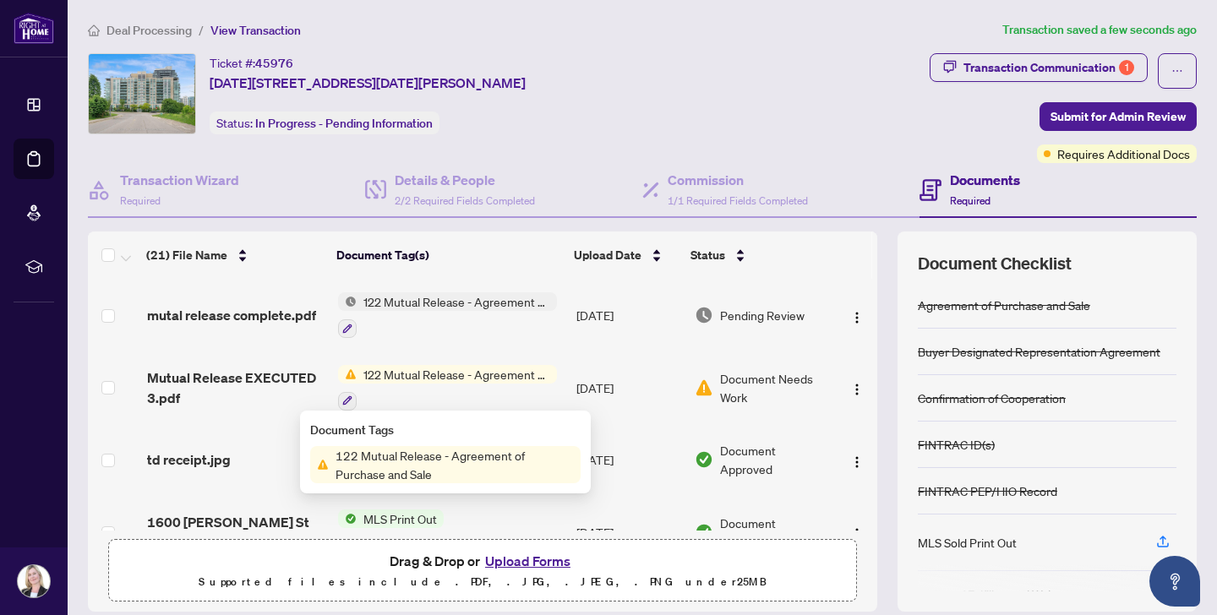
click at [378, 469] on span "122 Mutual Release - Agreement of Purchase and Sale" at bounding box center [455, 464] width 252 height 37
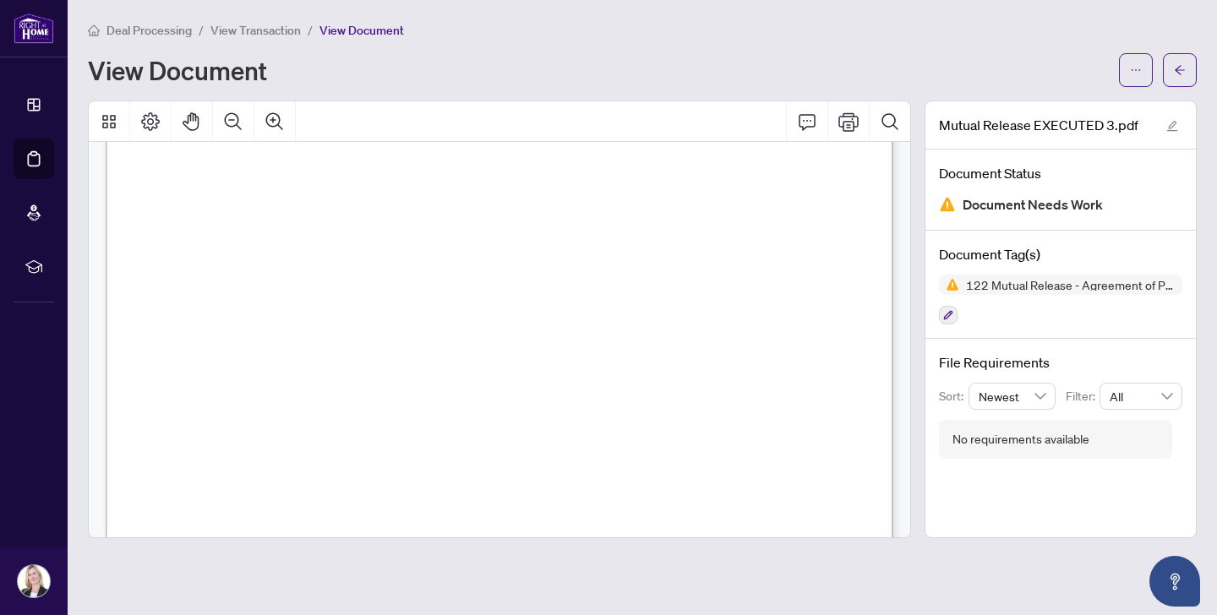
scroll to position [659, 0]
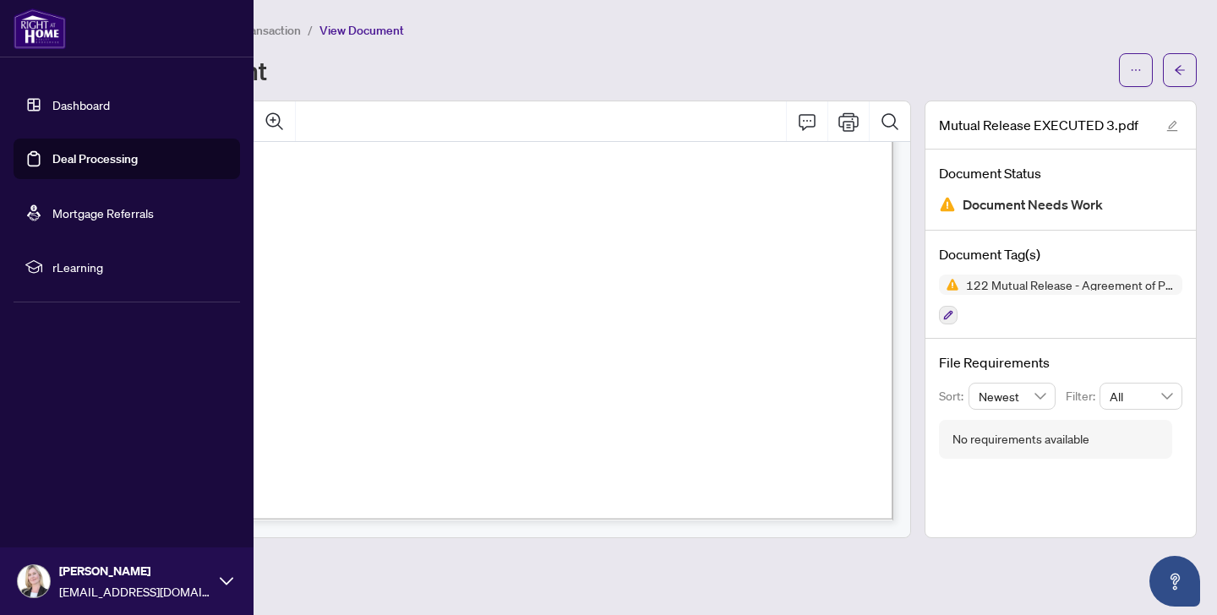
click at [79, 154] on link "Deal Processing" at bounding box center [94, 158] width 85 height 15
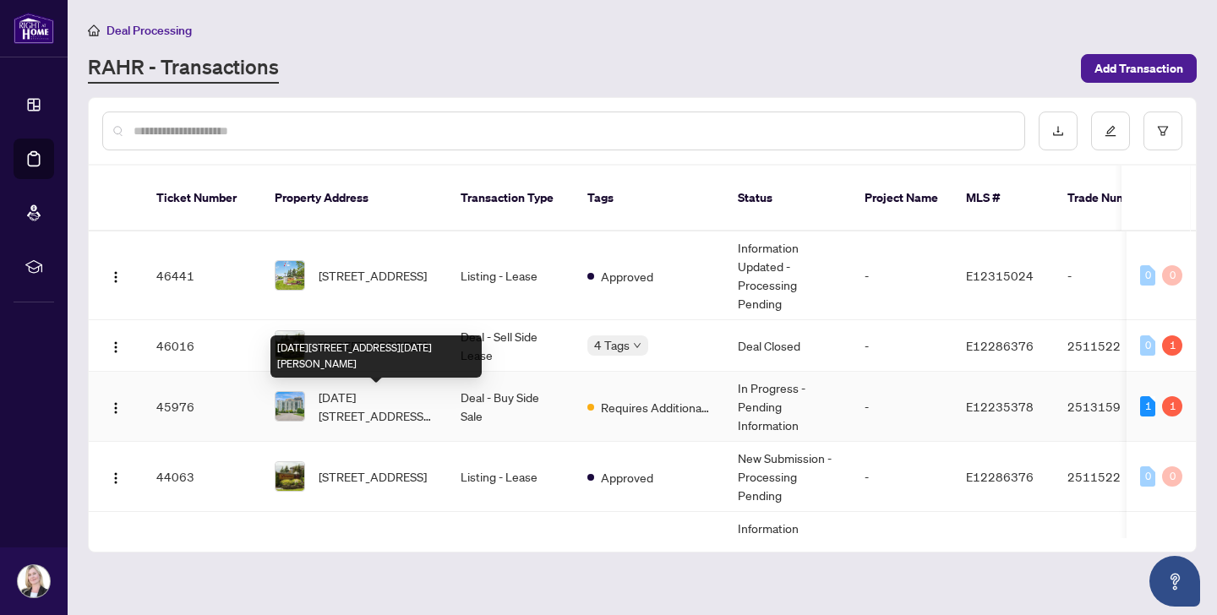
click at [348, 405] on span "[DATE][STREET_ADDRESS][DATE][PERSON_NAME]" at bounding box center [376, 406] width 115 height 37
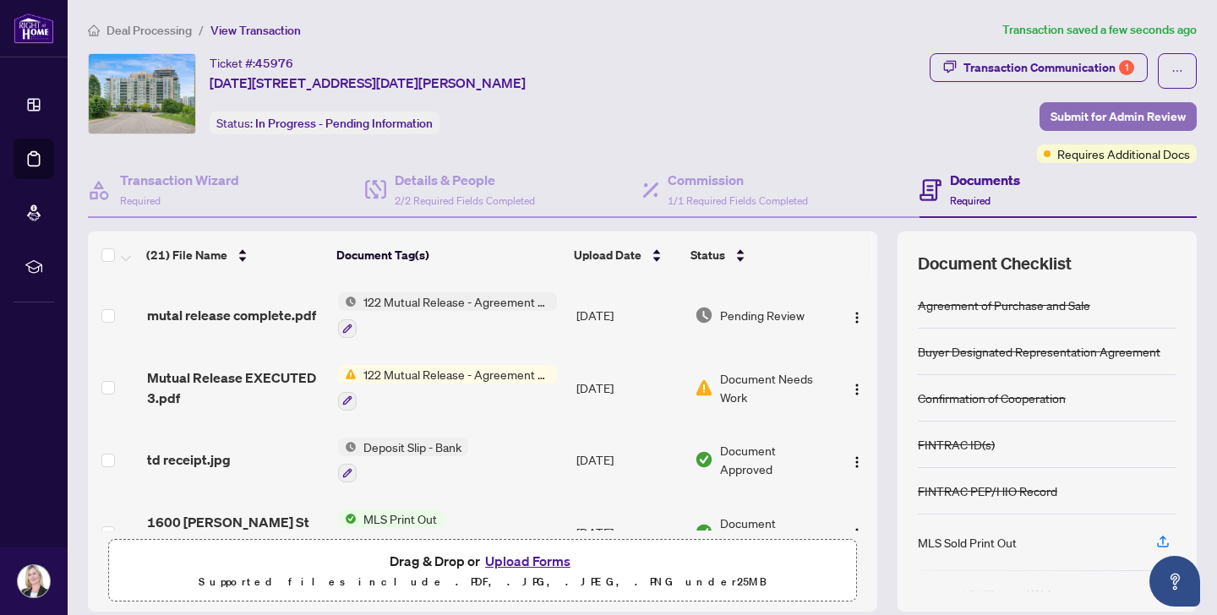
click at [1086, 111] on span "Submit for Admin Review" at bounding box center [1117, 116] width 135 height 27
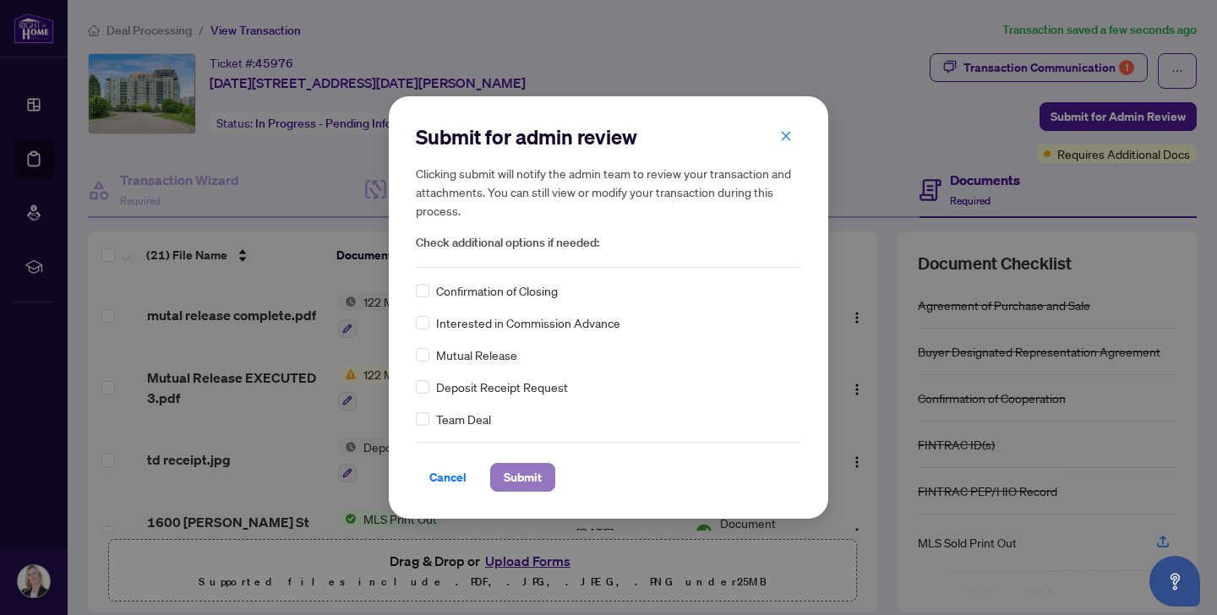
click at [510, 478] on span "Submit" at bounding box center [523, 477] width 38 height 27
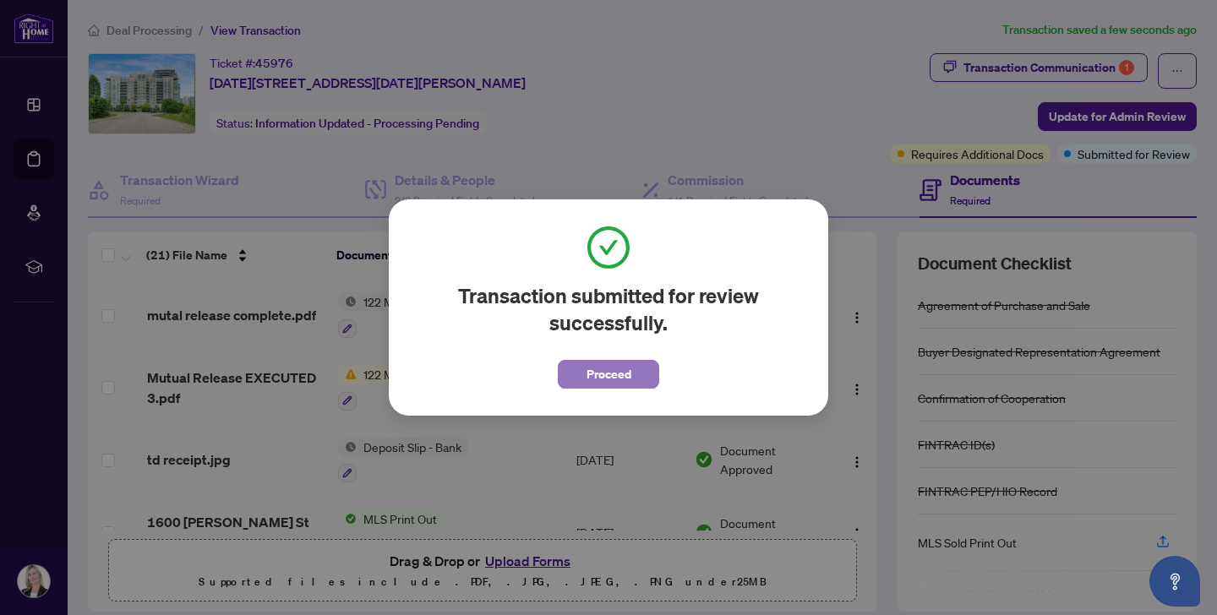
click at [608, 373] on span "Proceed" at bounding box center [608, 374] width 45 height 27
